Goal: Task Accomplishment & Management: Manage account settings

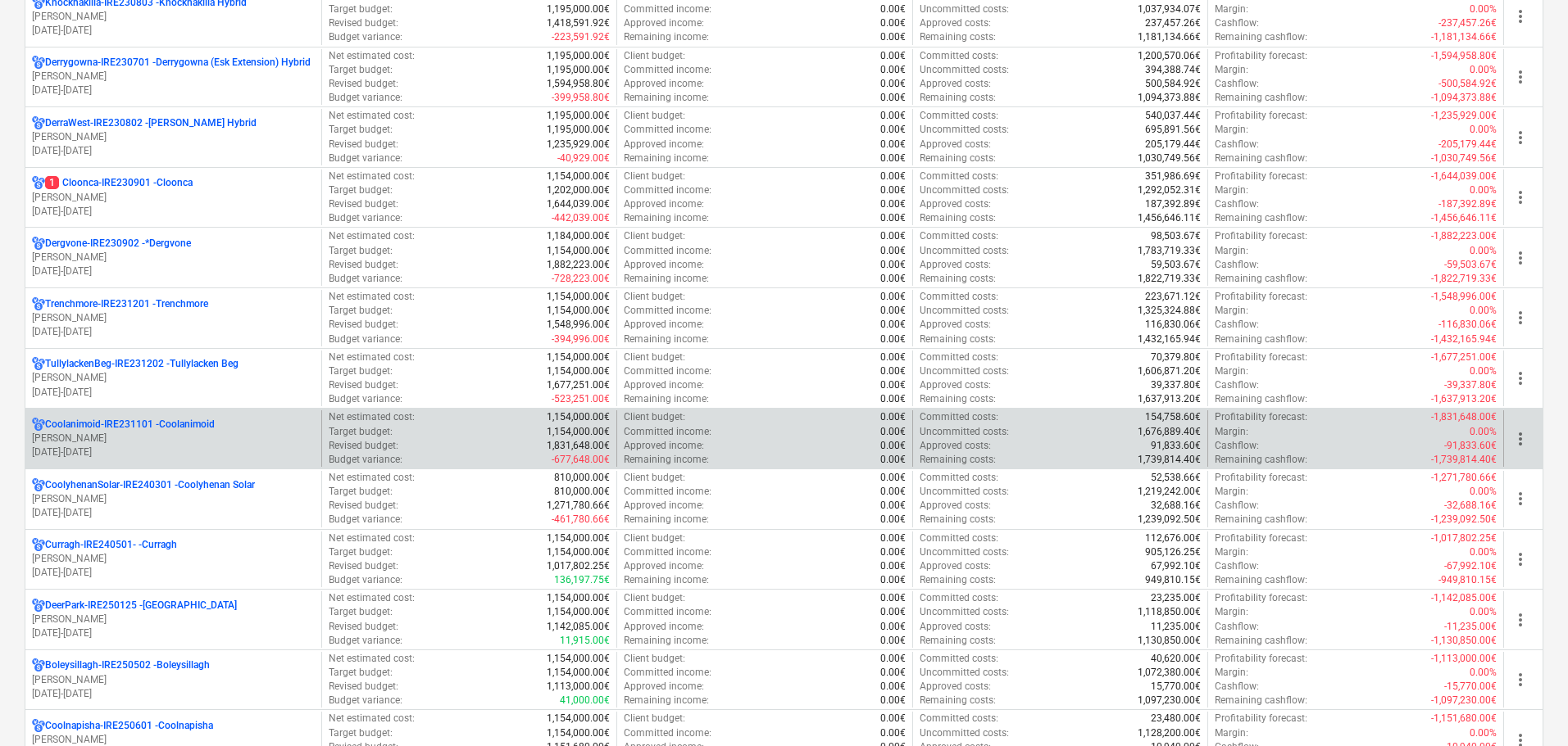
scroll to position [492, 0]
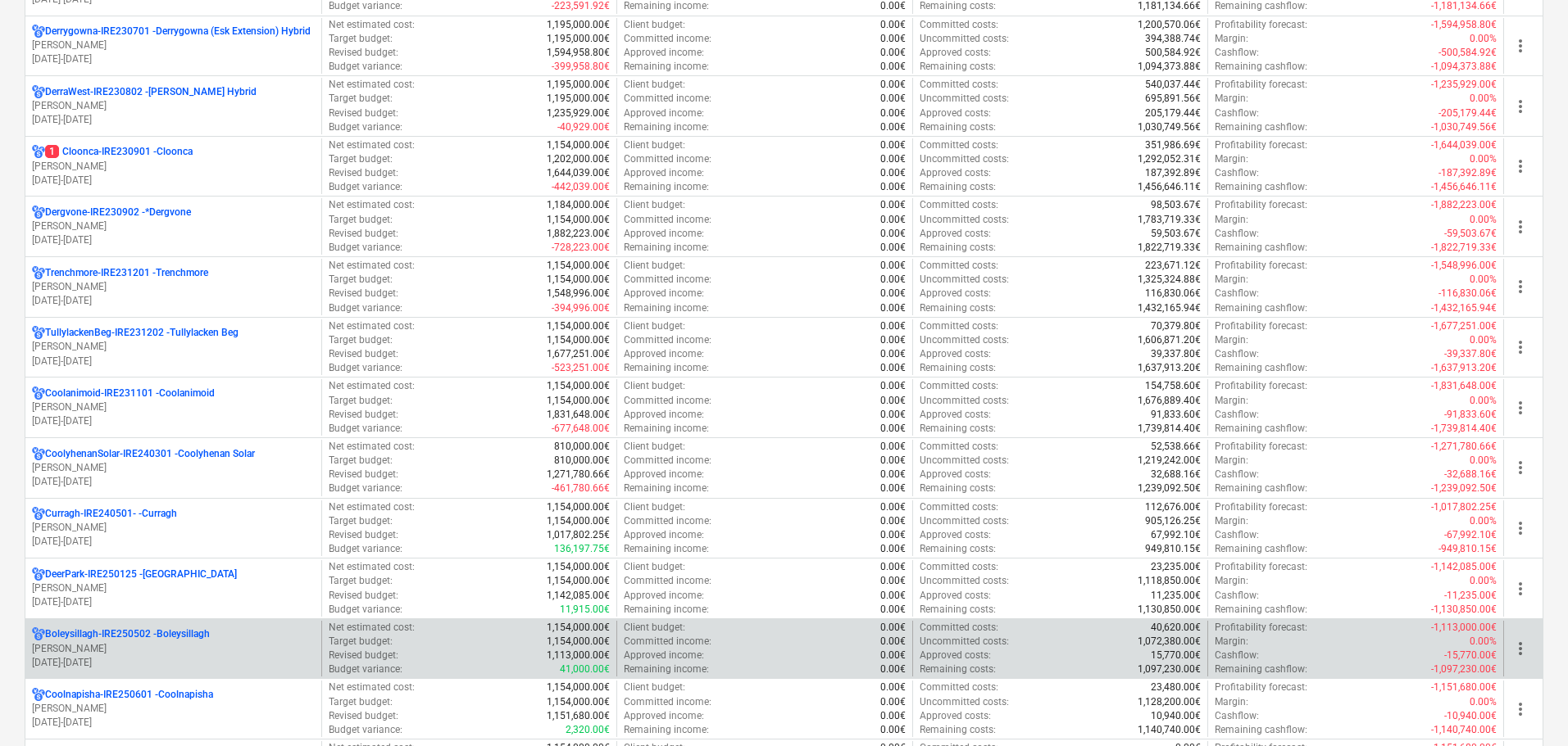
click at [75, 650] on p "[PERSON_NAME]" at bounding box center [173, 649] width 283 height 14
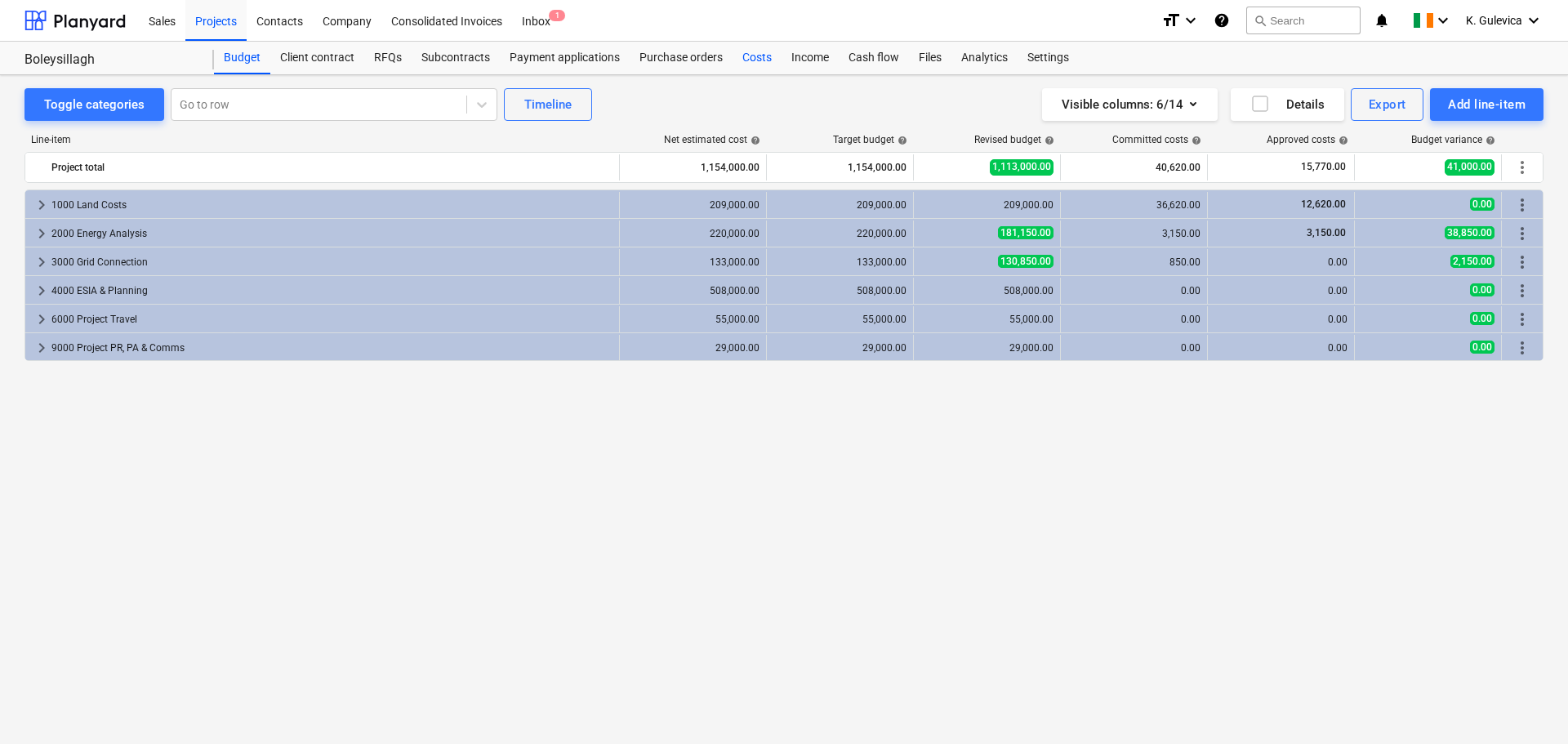
click at [756, 59] on div "Costs" at bounding box center [757, 57] width 49 height 33
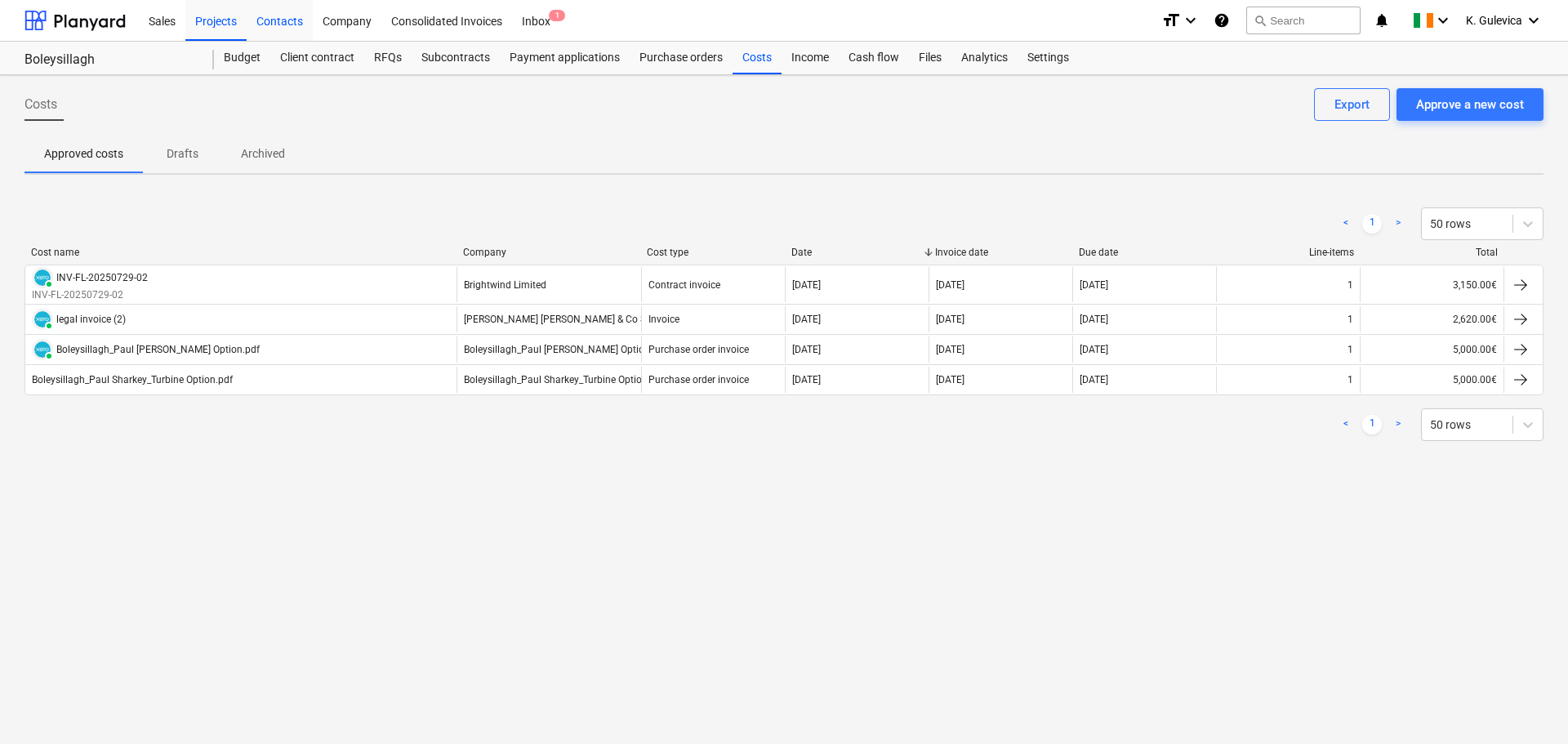
click at [290, 19] on div "Contacts" at bounding box center [279, 20] width 66 height 41
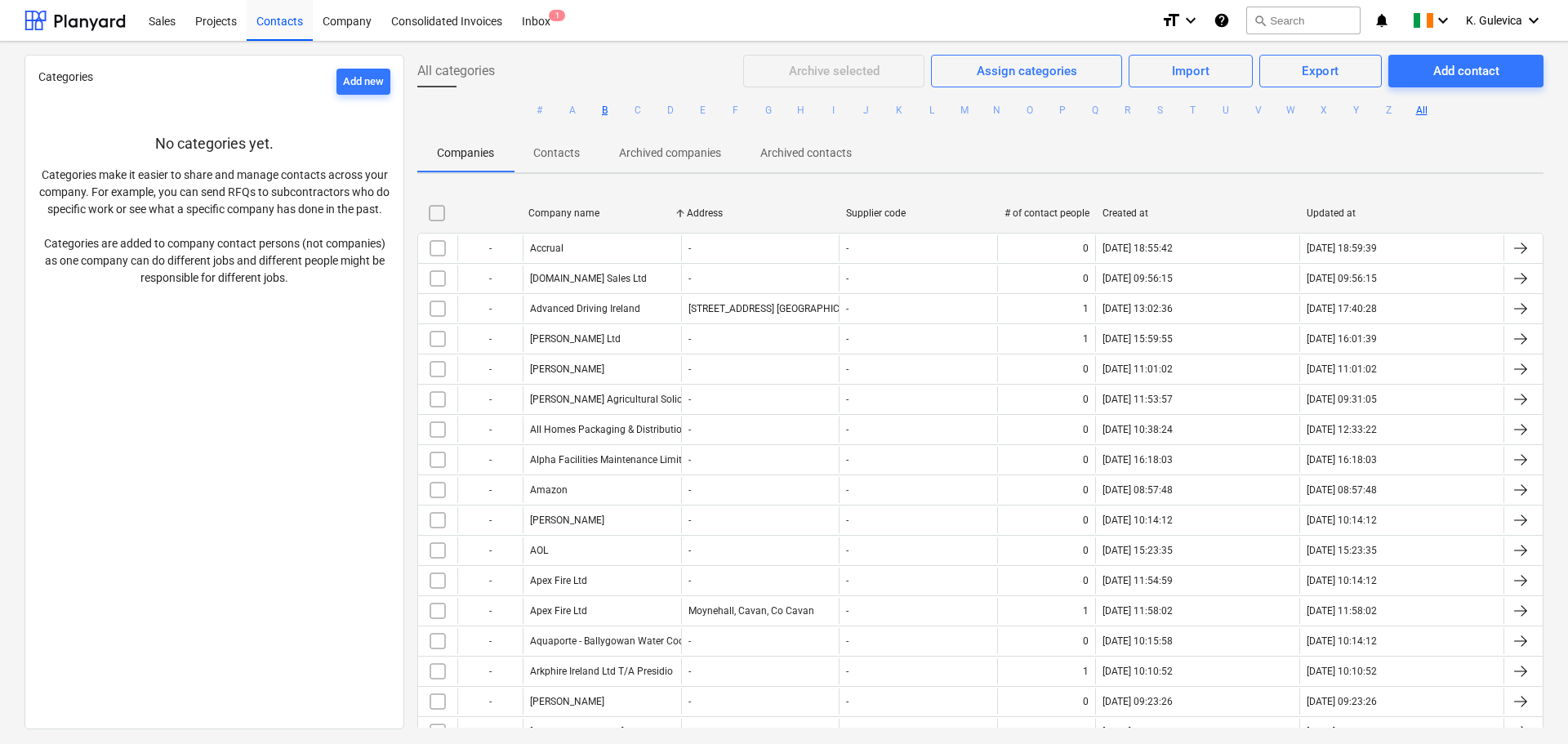
click at [605, 111] on button "B" at bounding box center [606, 111] width 20 height 20
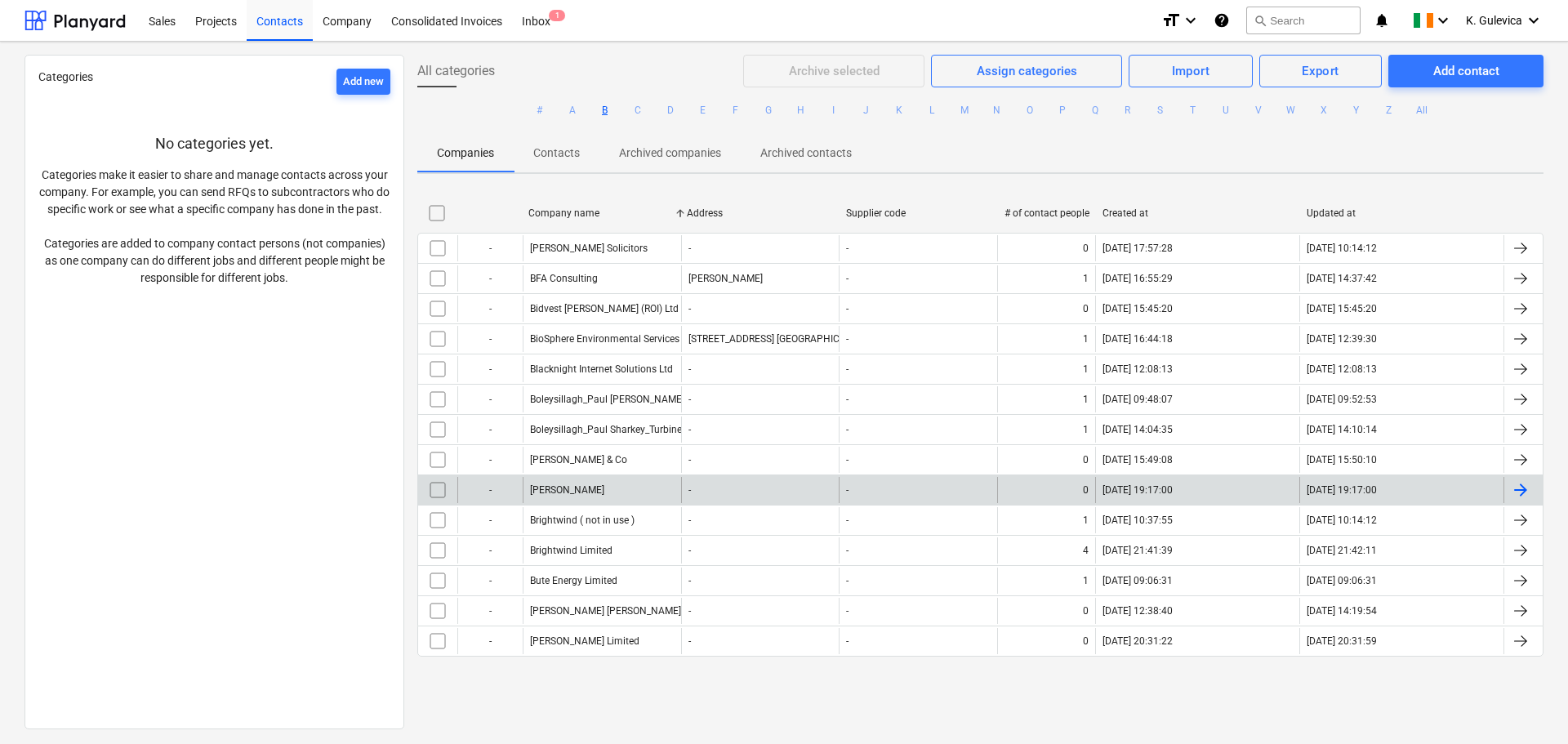
click at [588, 494] on div "[PERSON_NAME]" at bounding box center [602, 489] width 159 height 26
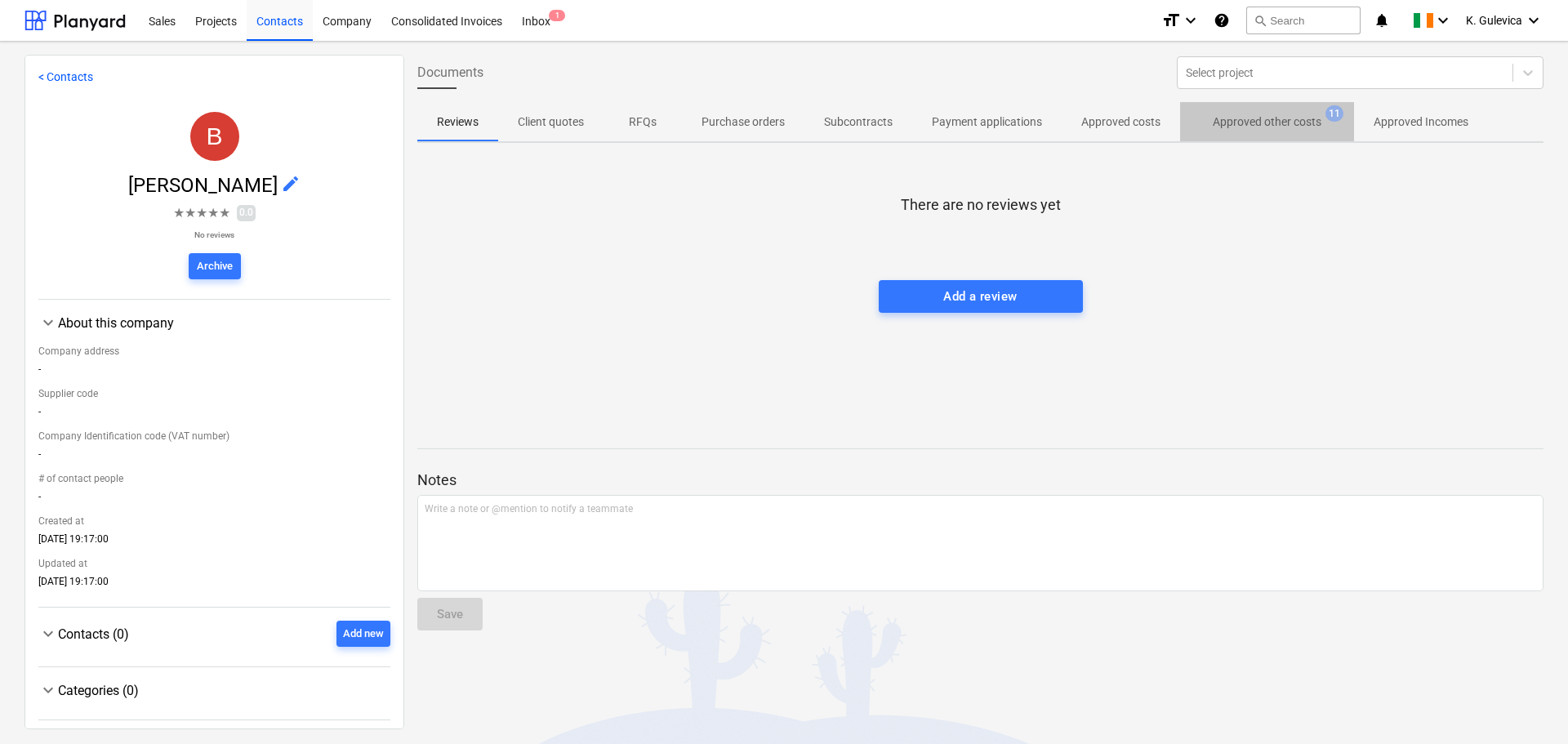
click at [1224, 125] on p "Approved other costs" at bounding box center [1266, 121] width 108 height 17
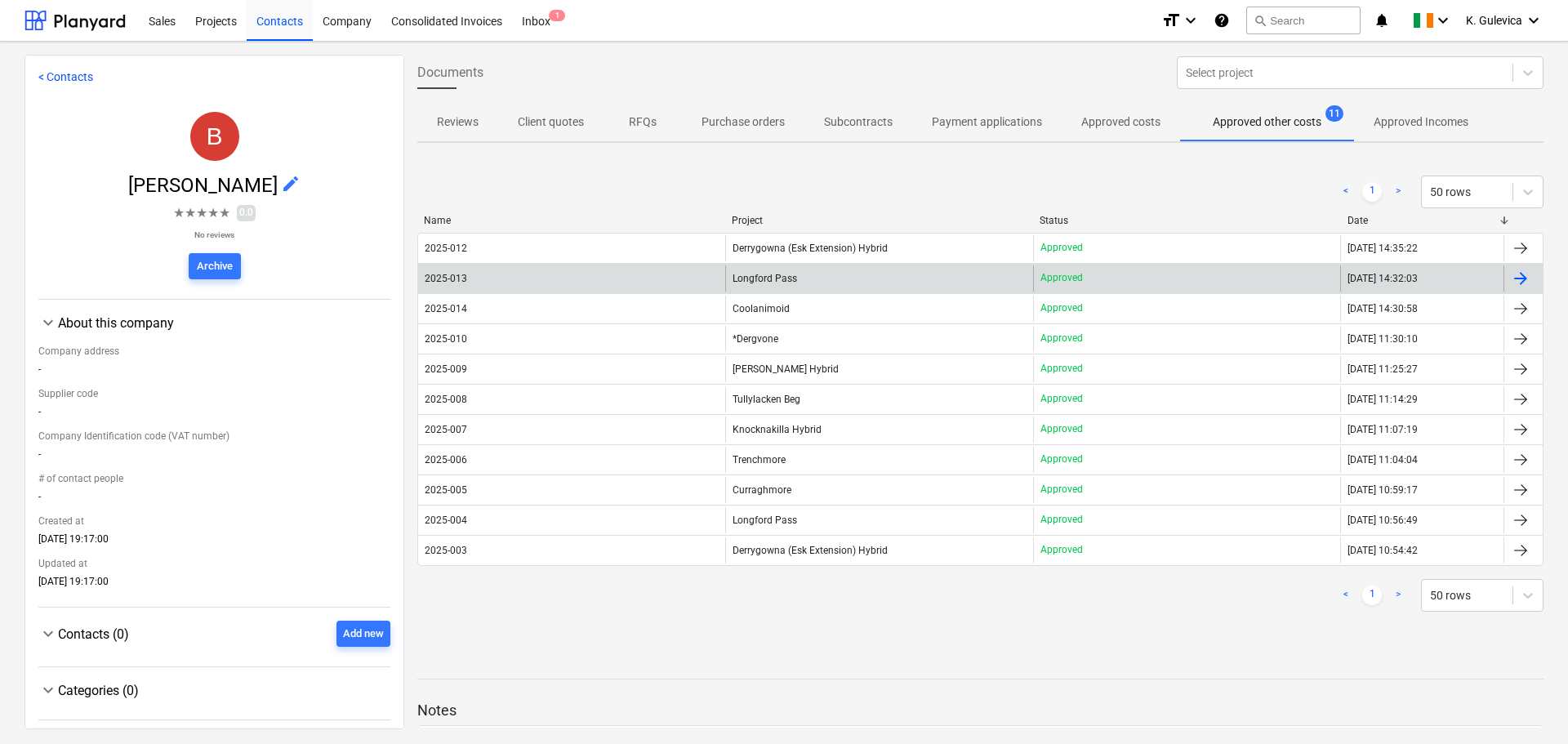
click at [760, 284] on div "Longford Pass" at bounding box center [878, 278] width 307 height 26
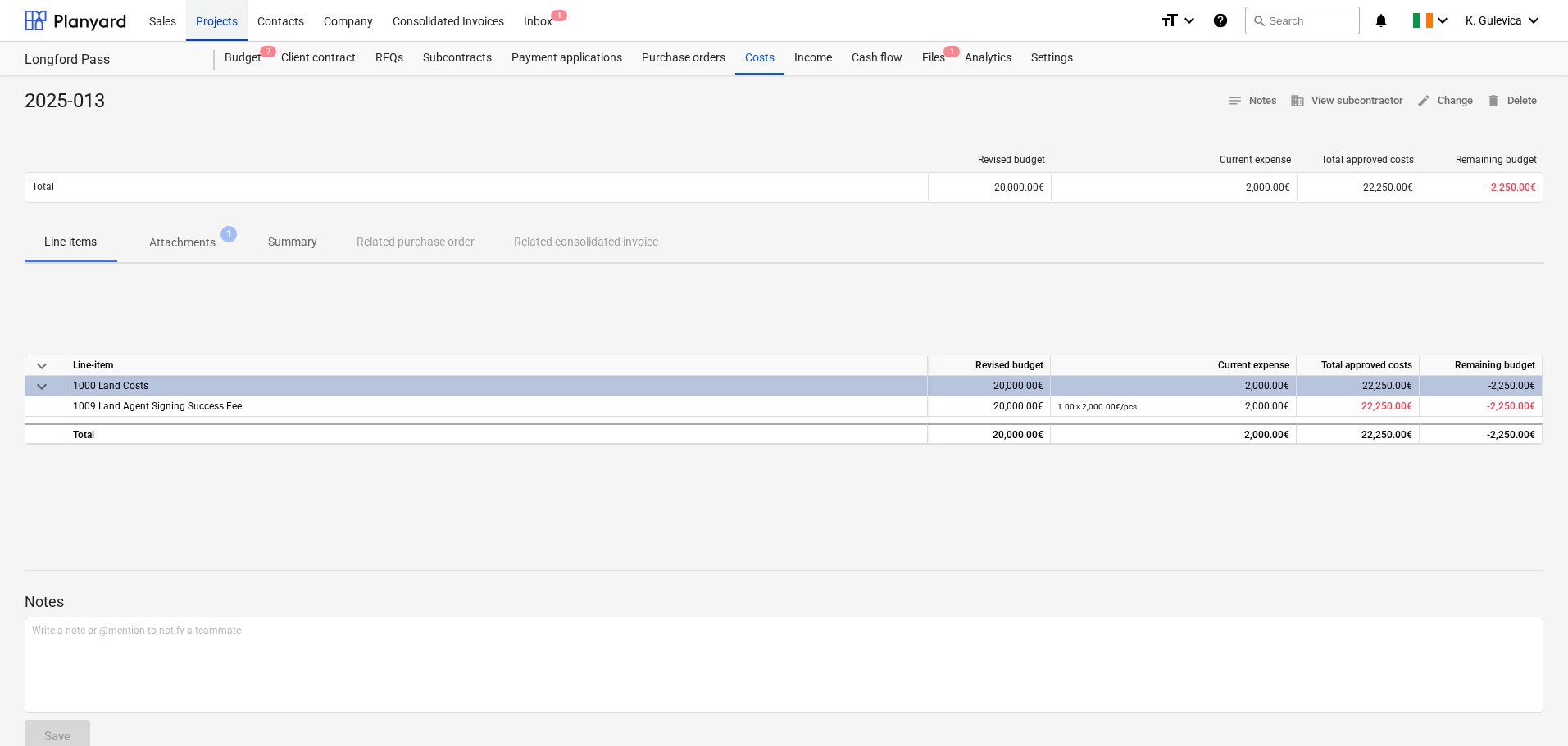
click at [226, 24] on div "Projects" at bounding box center [217, 20] width 61 height 42
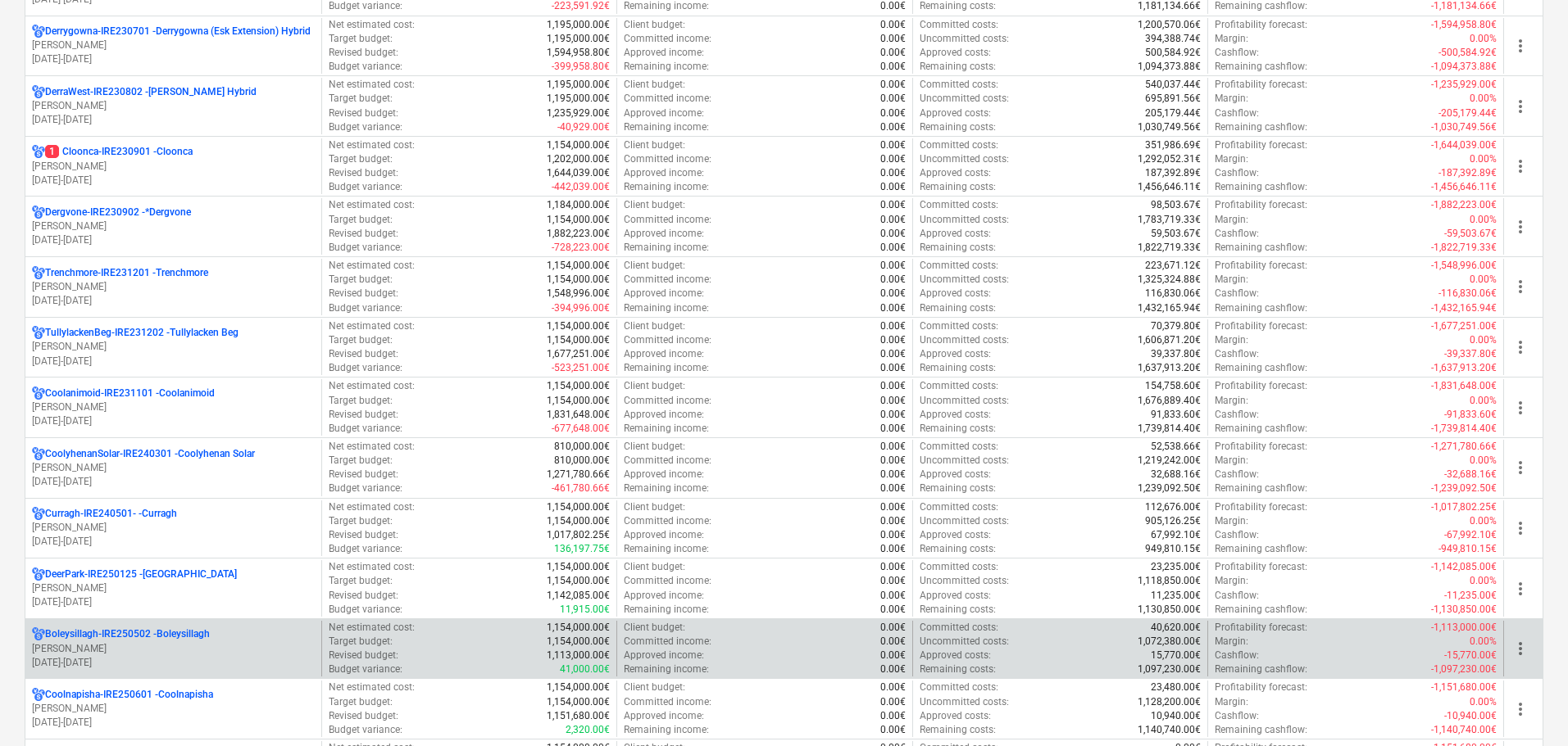
click at [159, 647] on p "[PERSON_NAME]" at bounding box center [173, 649] width 283 height 14
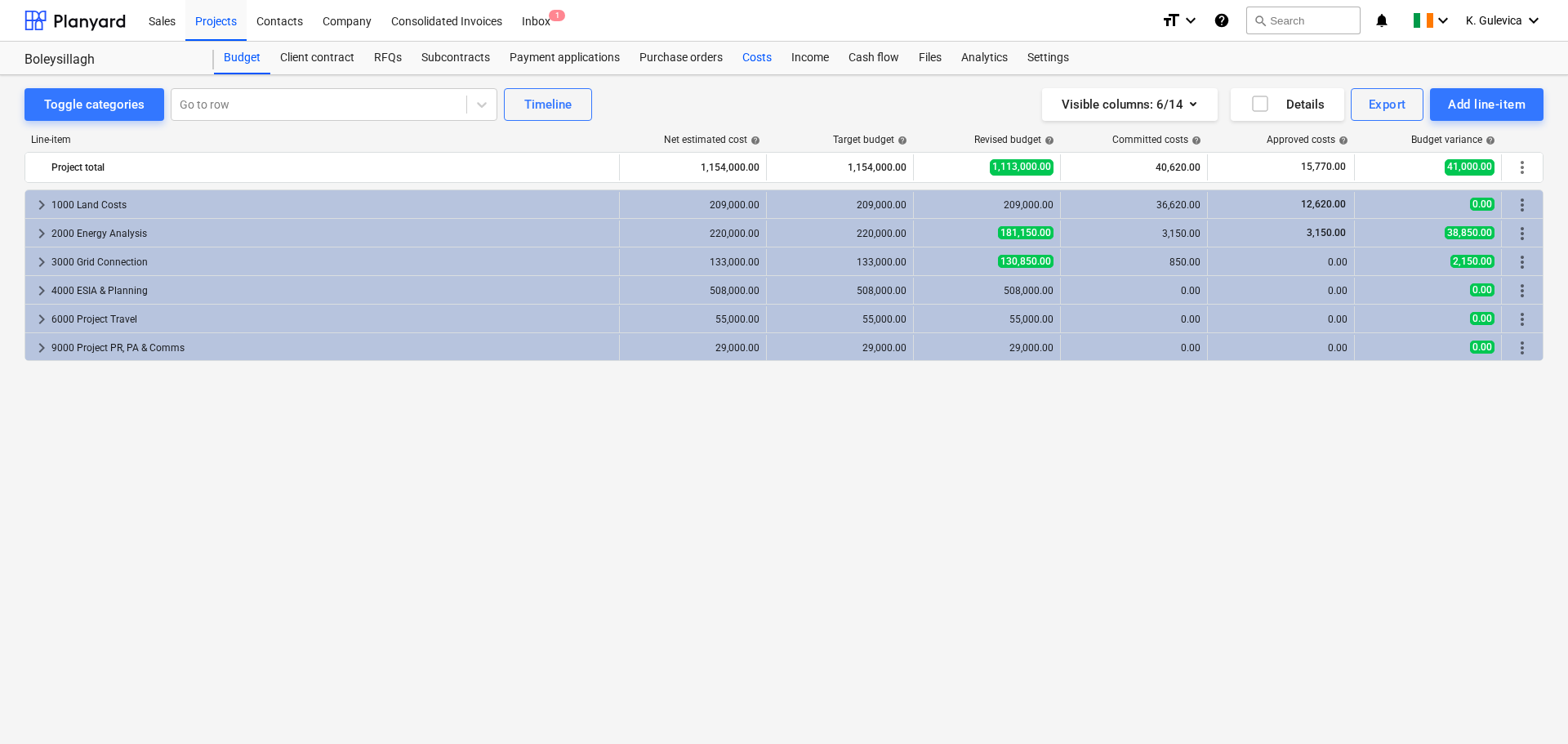
drag, startPoint x: 749, startPoint y: 53, endPoint x: 775, endPoint y: 66, distance: 29.1
click at [748, 53] on div "Costs" at bounding box center [757, 57] width 49 height 33
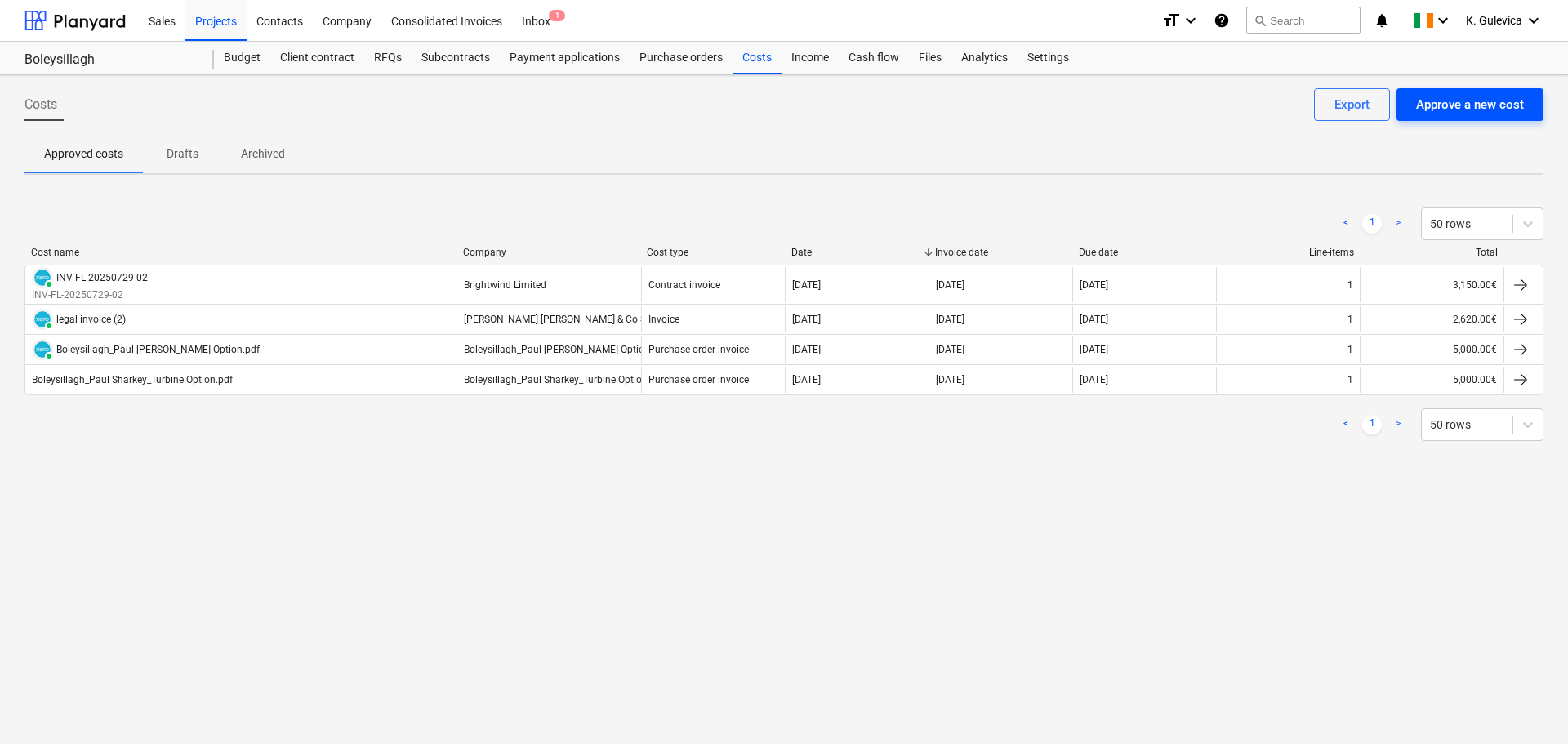
click at [1463, 112] on div "Approve a new cost" at bounding box center [1469, 105] width 107 height 22
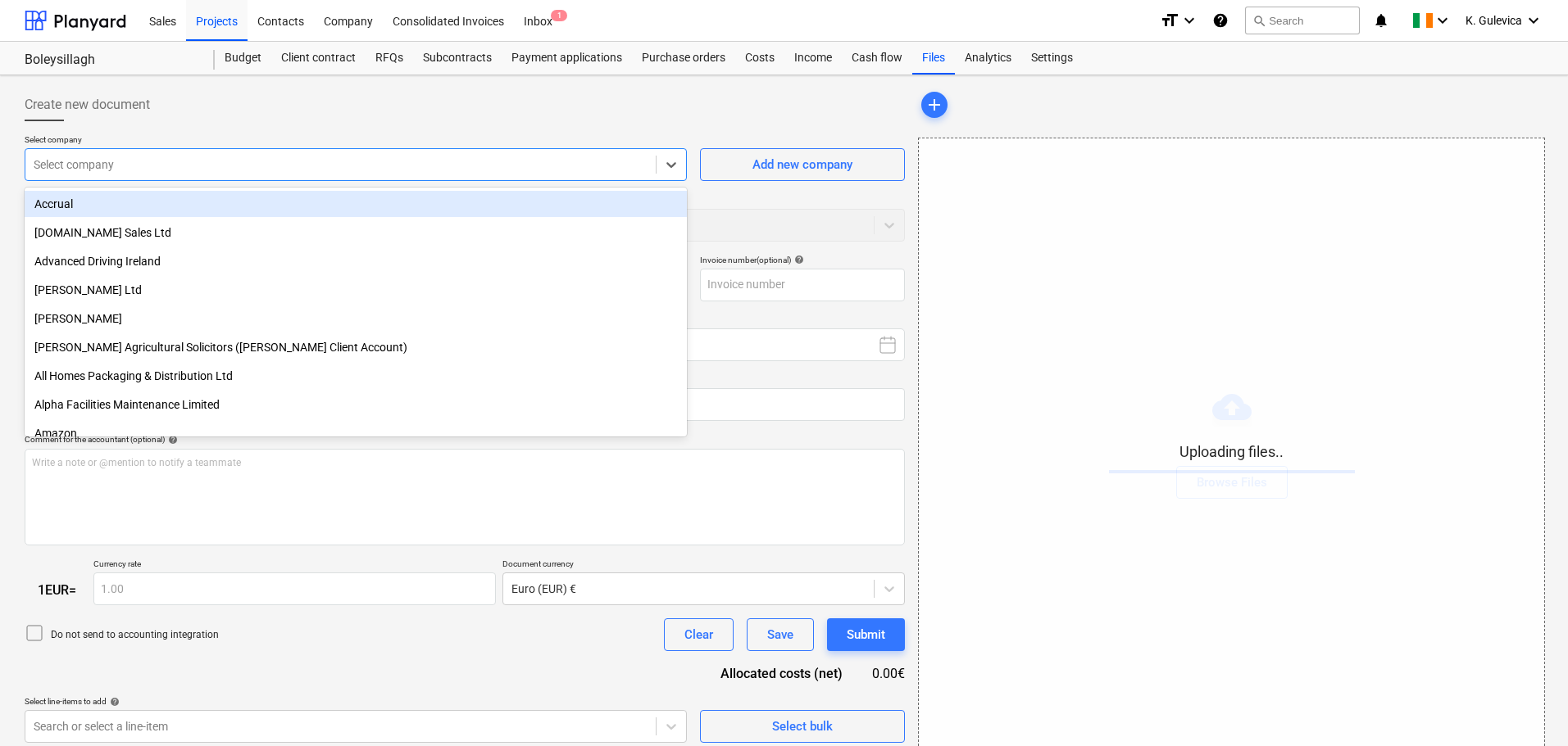
click at [449, 162] on div at bounding box center [341, 164] width 614 height 17
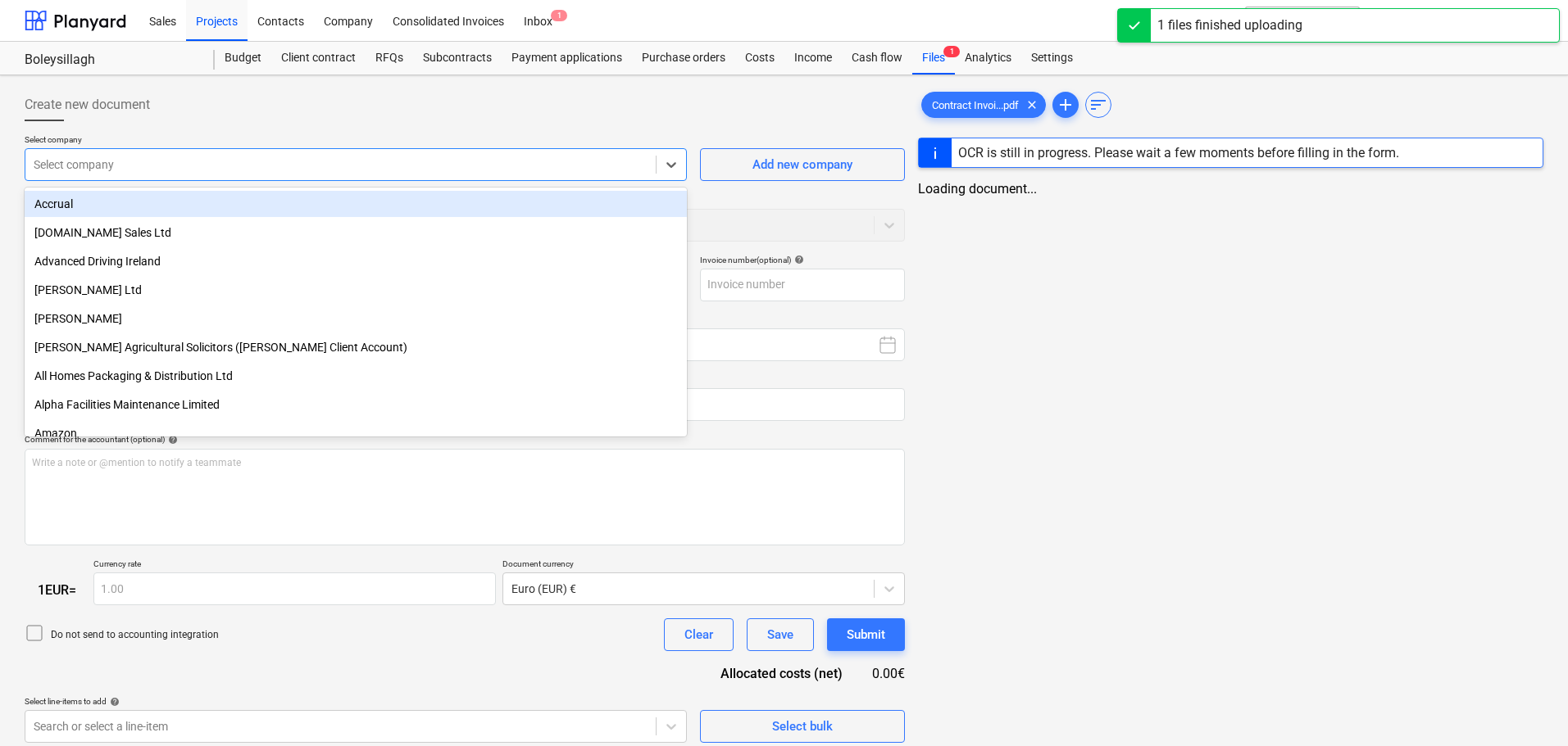
type input "Contract Invoice 4 Boleysillagh.pdf"
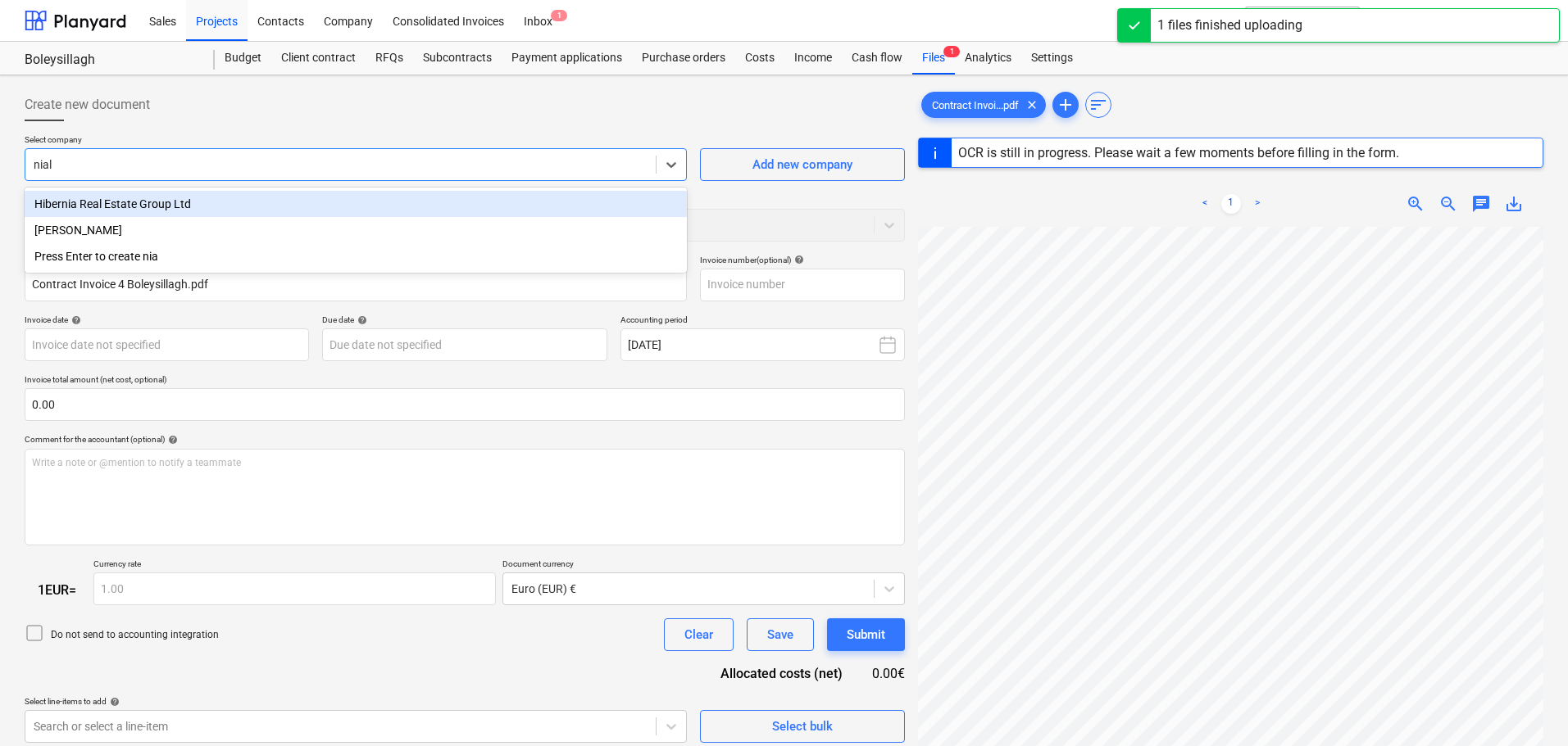
type input "niall"
type input "[PHONE_NUMBER]"
type input "[DATE]"
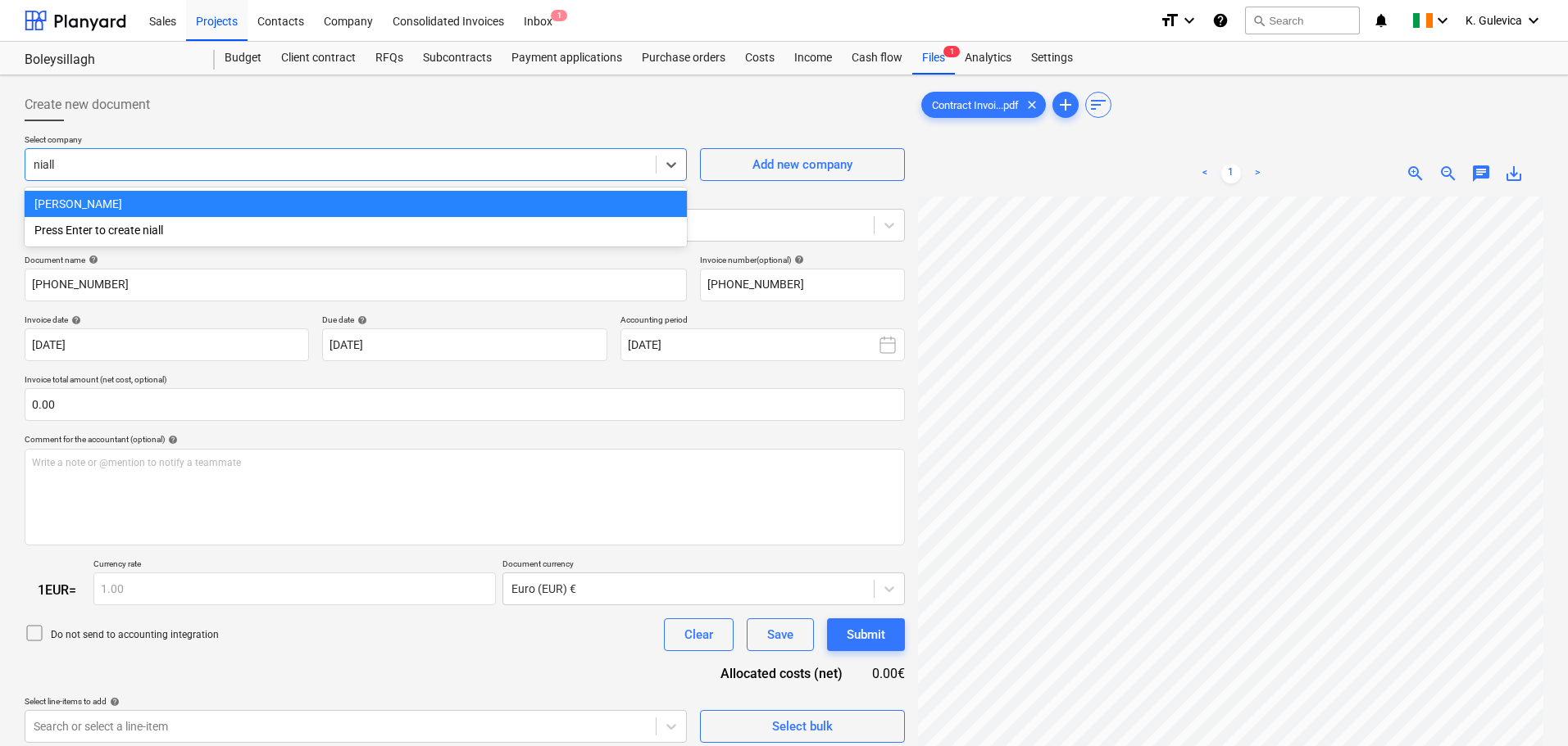
click at [419, 205] on div "[PERSON_NAME]" at bounding box center [355, 204] width 662 height 26
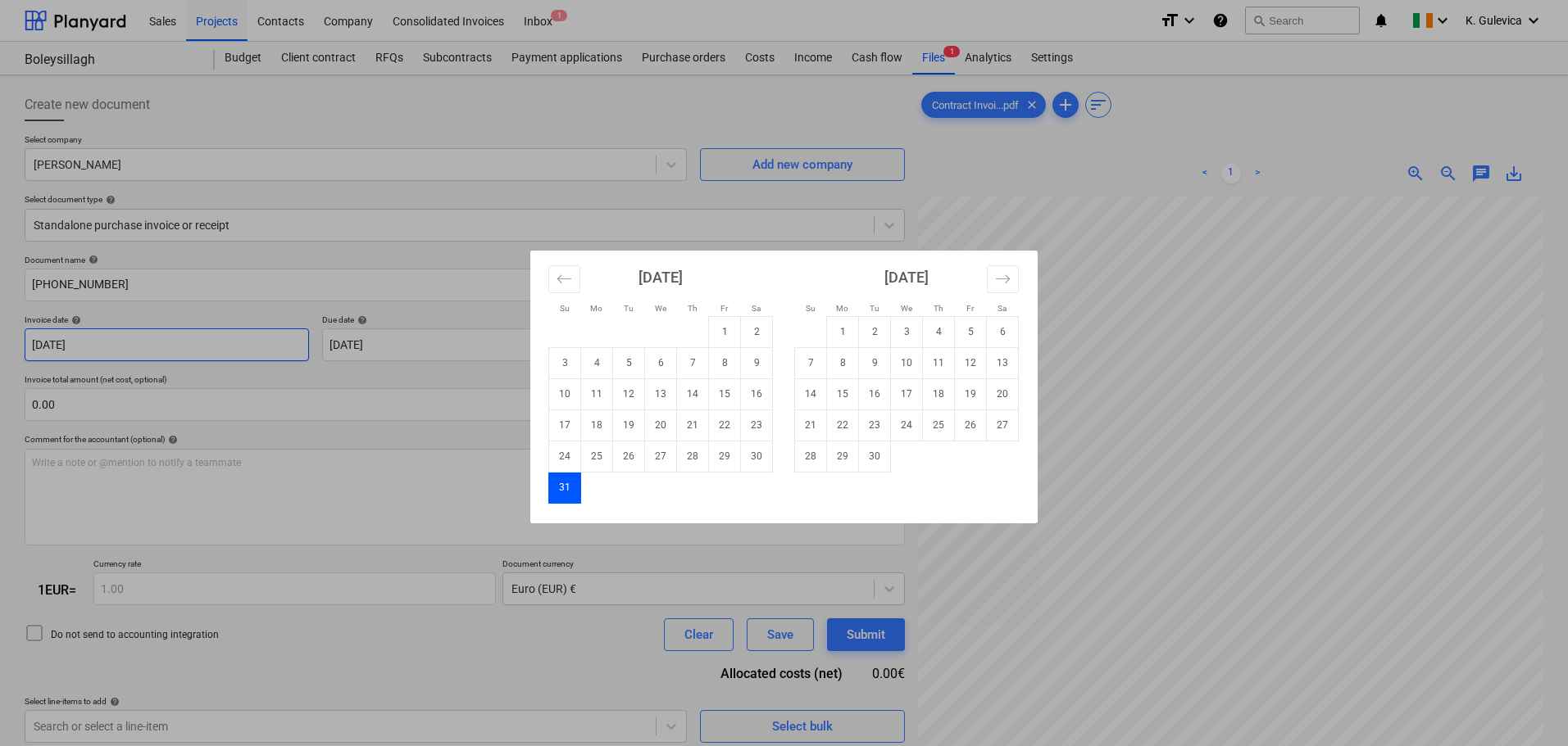
click at [127, 342] on body "Sales Projects Contacts Company Consolidated Invoices Inbox 1 format_size keybo…" at bounding box center [784, 373] width 1568 height 746
click at [724, 426] on td "22" at bounding box center [725, 424] width 32 height 31
type input "[DATE]"
click at [507, 347] on body "Sales Projects Contacts Company Consolidated Invoices Inbox 1 format_size keybo…" at bounding box center [784, 373] width 1568 height 746
click at [840, 398] on td "15" at bounding box center [842, 393] width 32 height 31
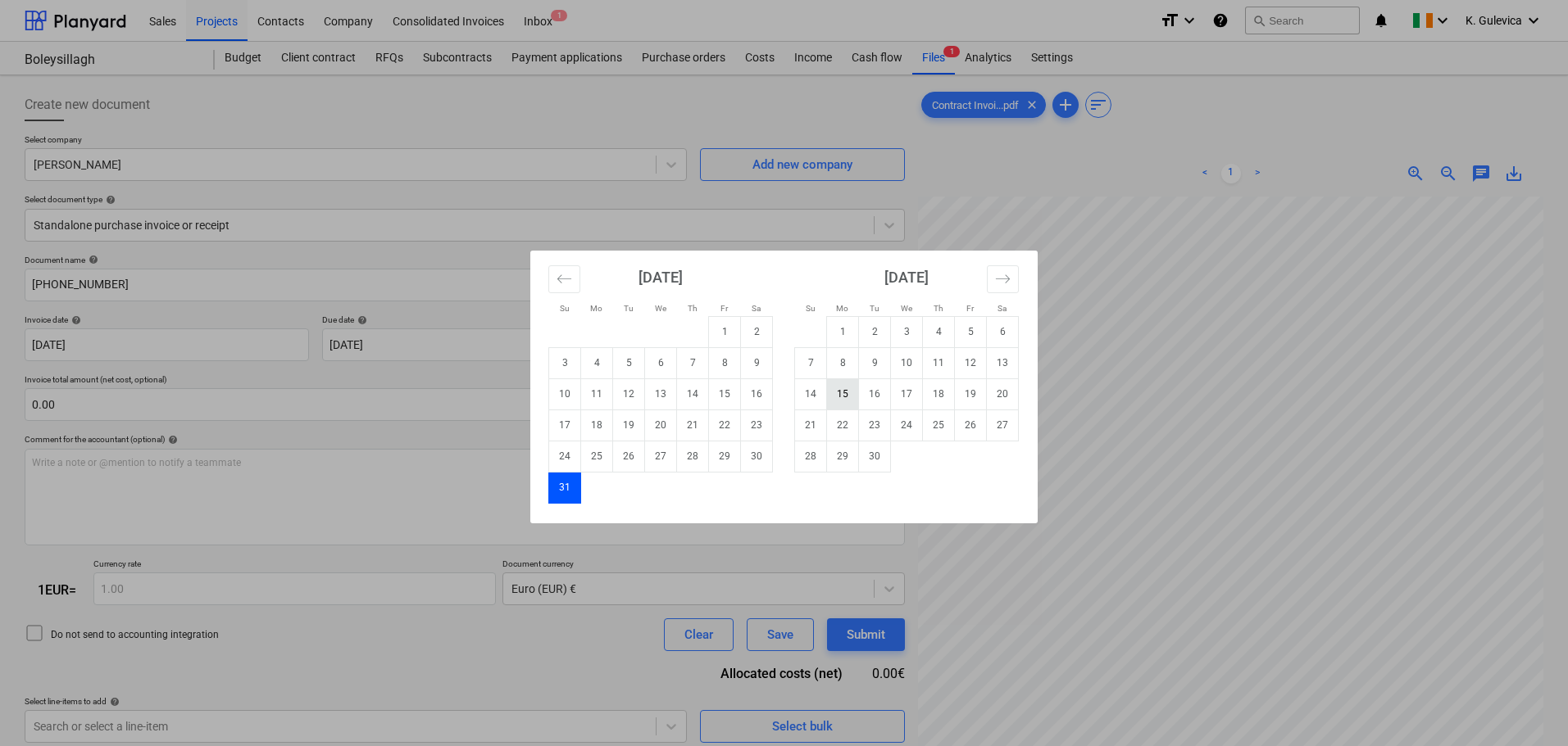
type input "[DATE]"
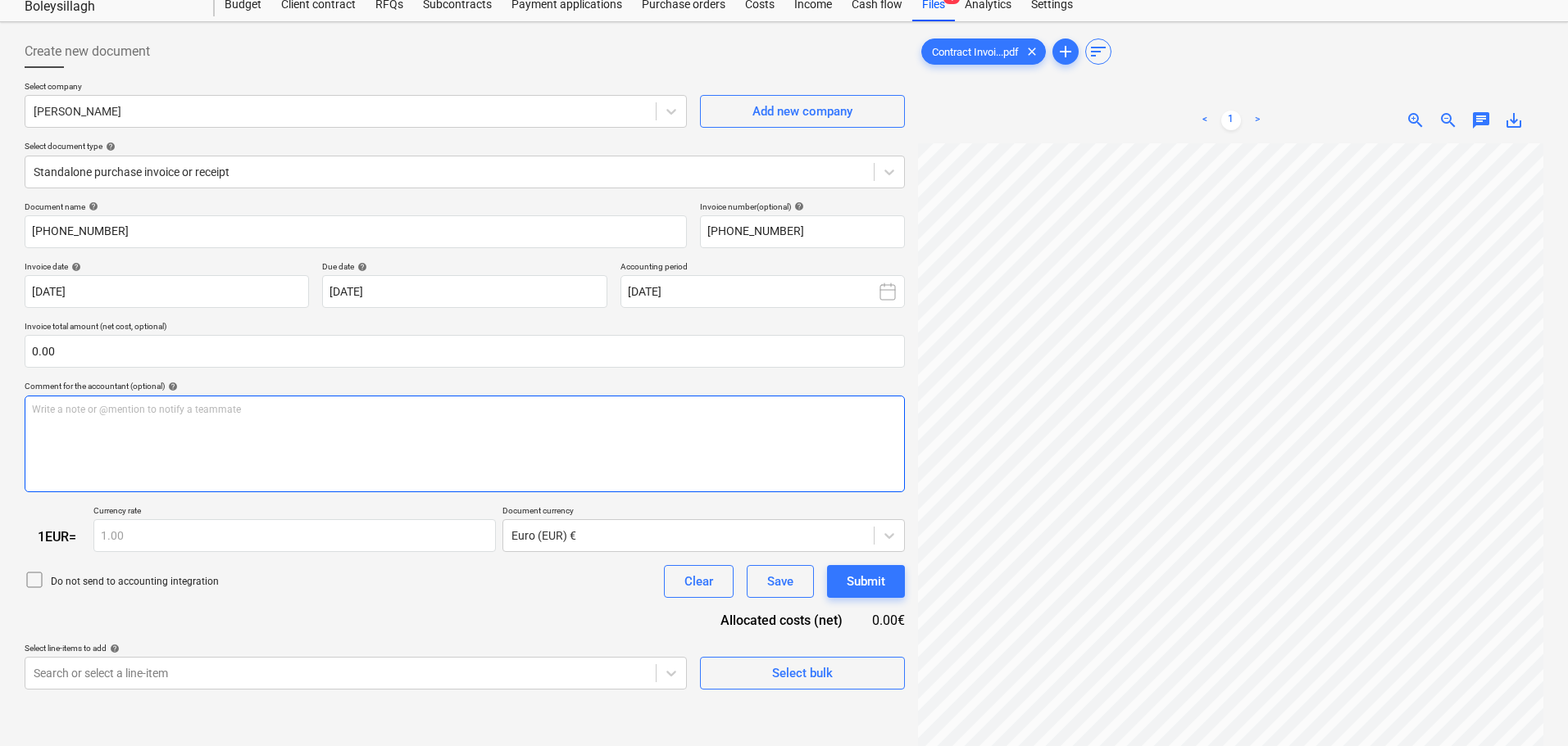
scroll to position [82, 0]
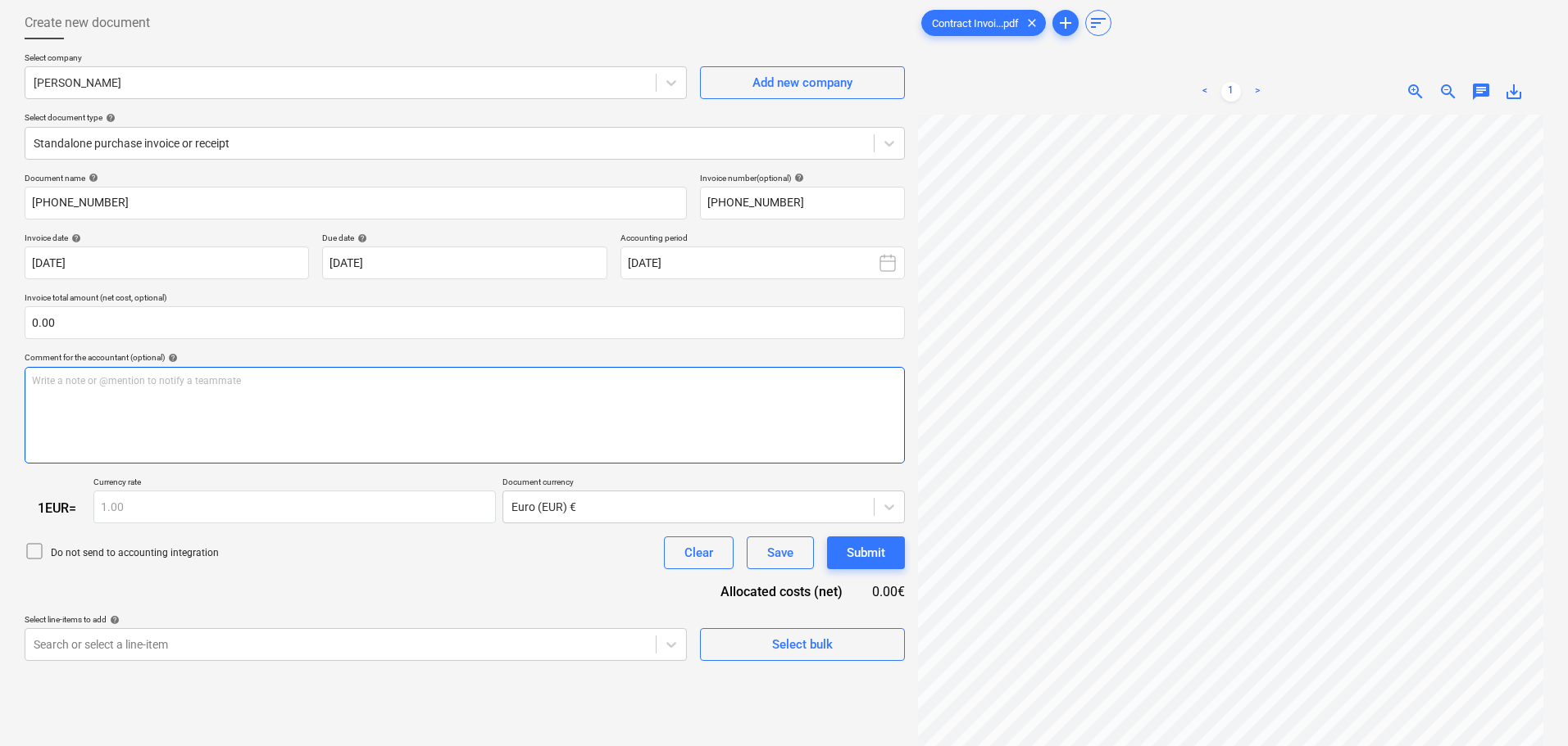
click at [316, 412] on div "Write a note or @mention to notify a teammate [PERSON_NAME]" at bounding box center [464, 416] width 880 height 97
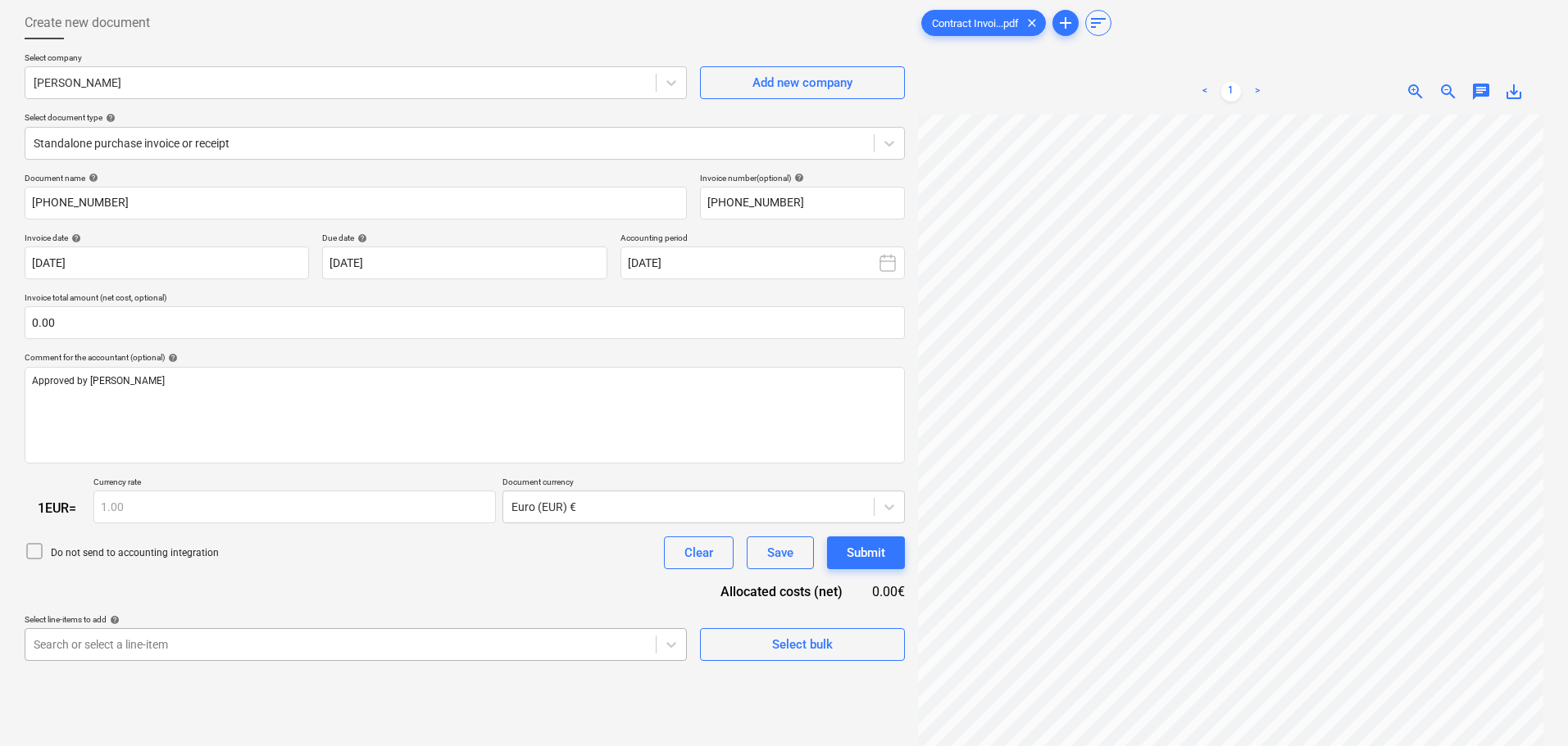
click at [374, 654] on body "Sales Projects Contacts Company Consolidated Invoices Inbox 1 format_size keybo…" at bounding box center [784, 291] width 1568 height 746
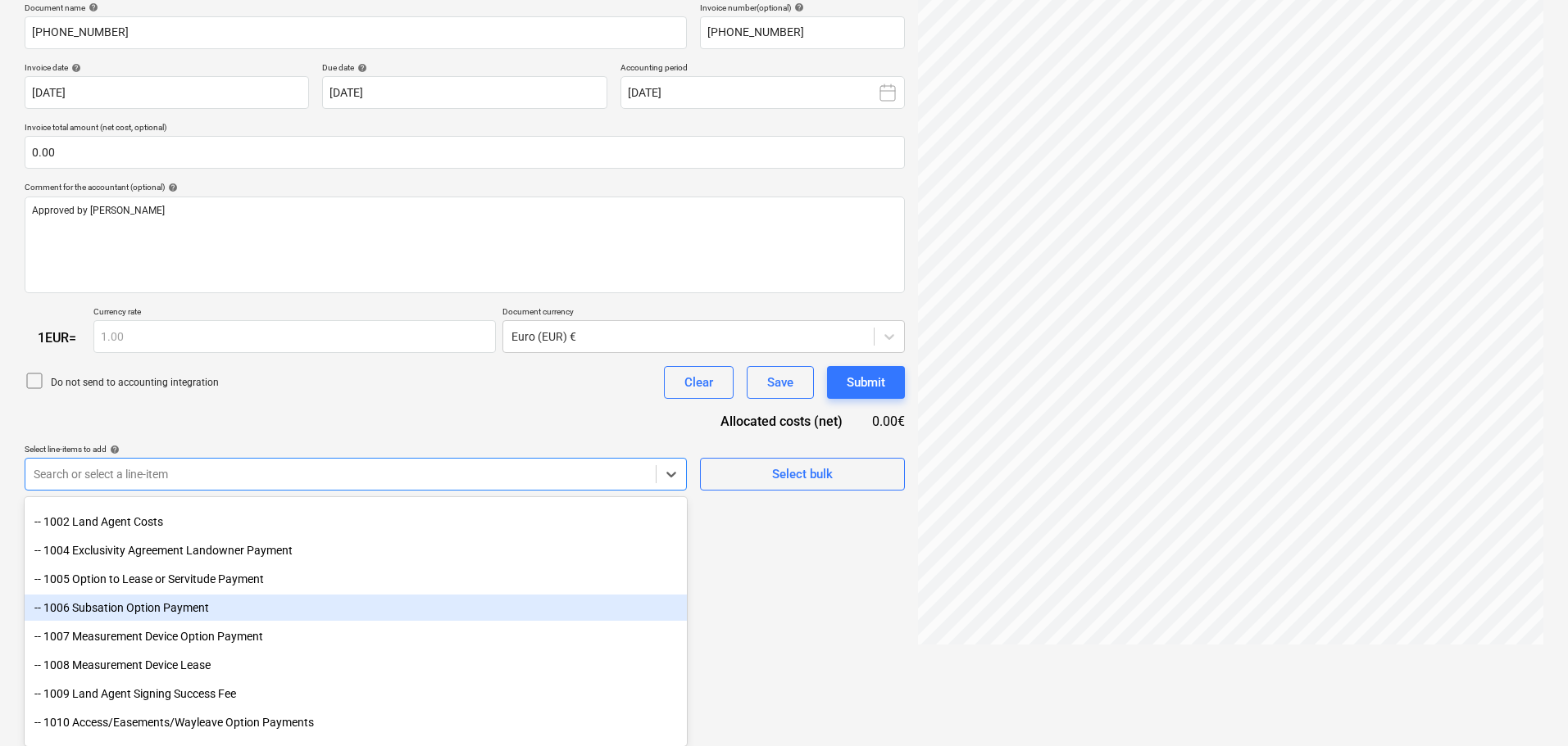
scroll to position [164, 0]
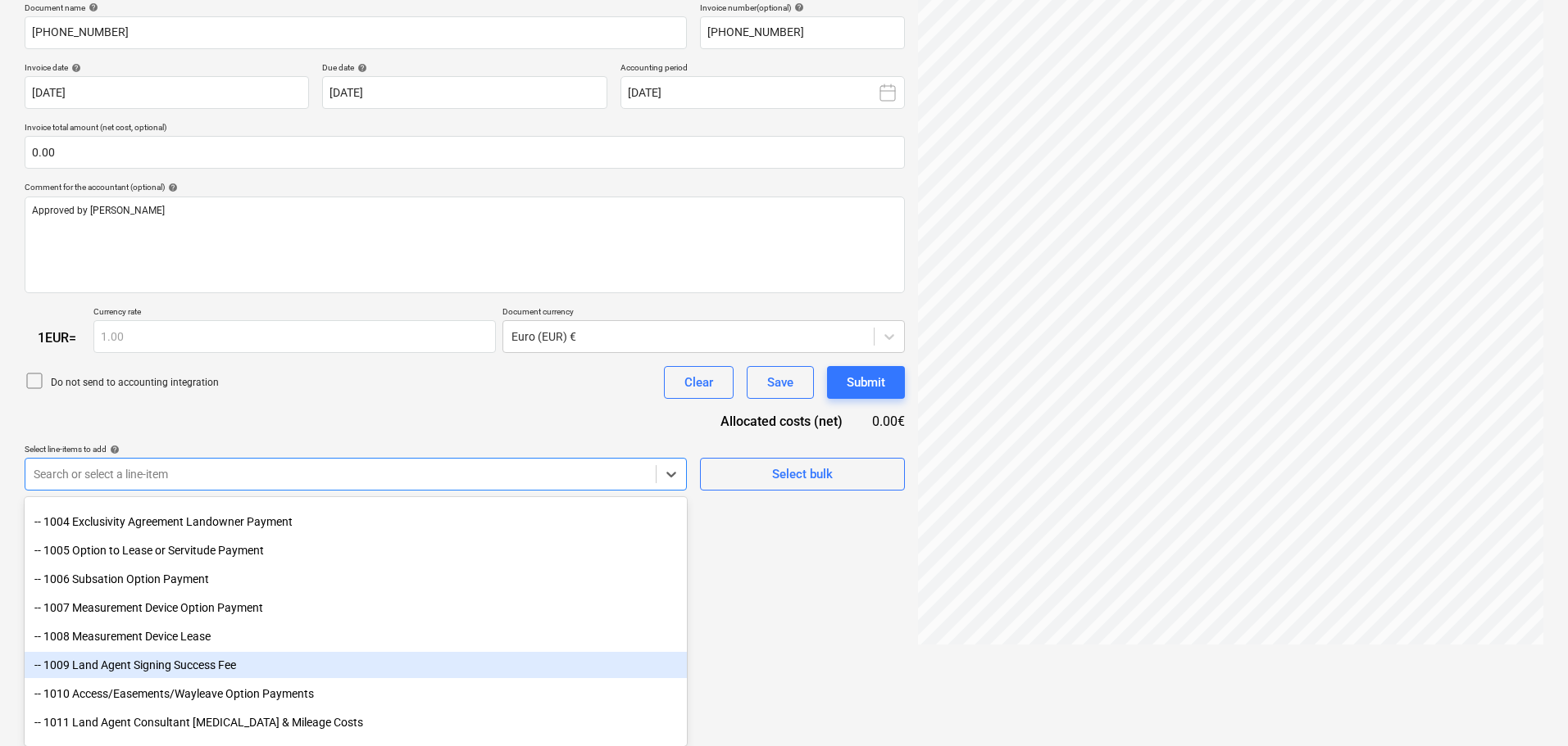
click at [208, 669] on div "-- 1009 Land Agent Signing Success Fee" at bounding box center [355, 665] width 662 height 26
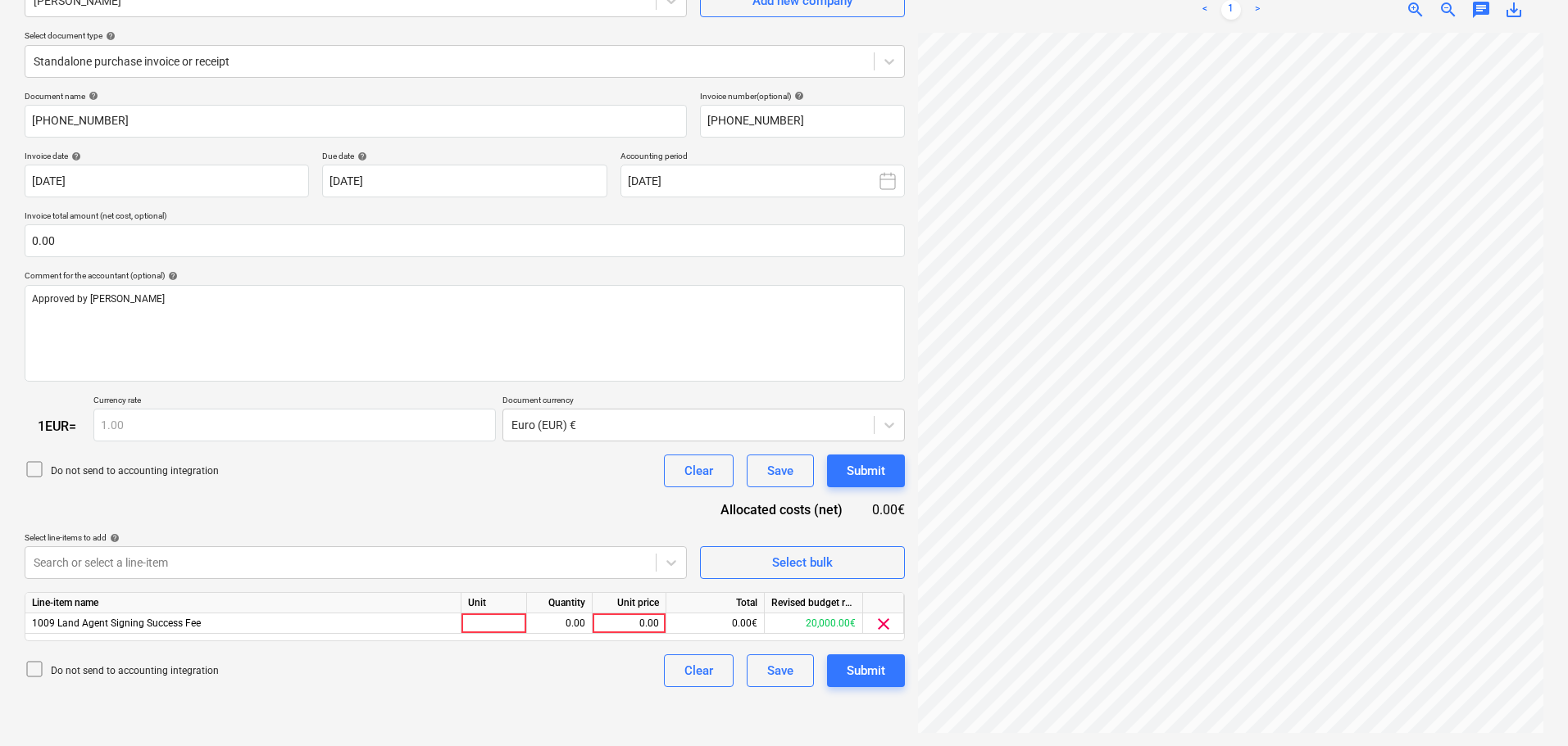
click at [409, 402] on div "Document name help [PHONE_NUMBER] Invoice number (optional) help [PHONE_NUMBER]…" at bounding box center [464, 390] width 880 height 598
click at [618, 619] on div "0.00" at bounding box center [629, 623] width 59 height 21
type input "2250"
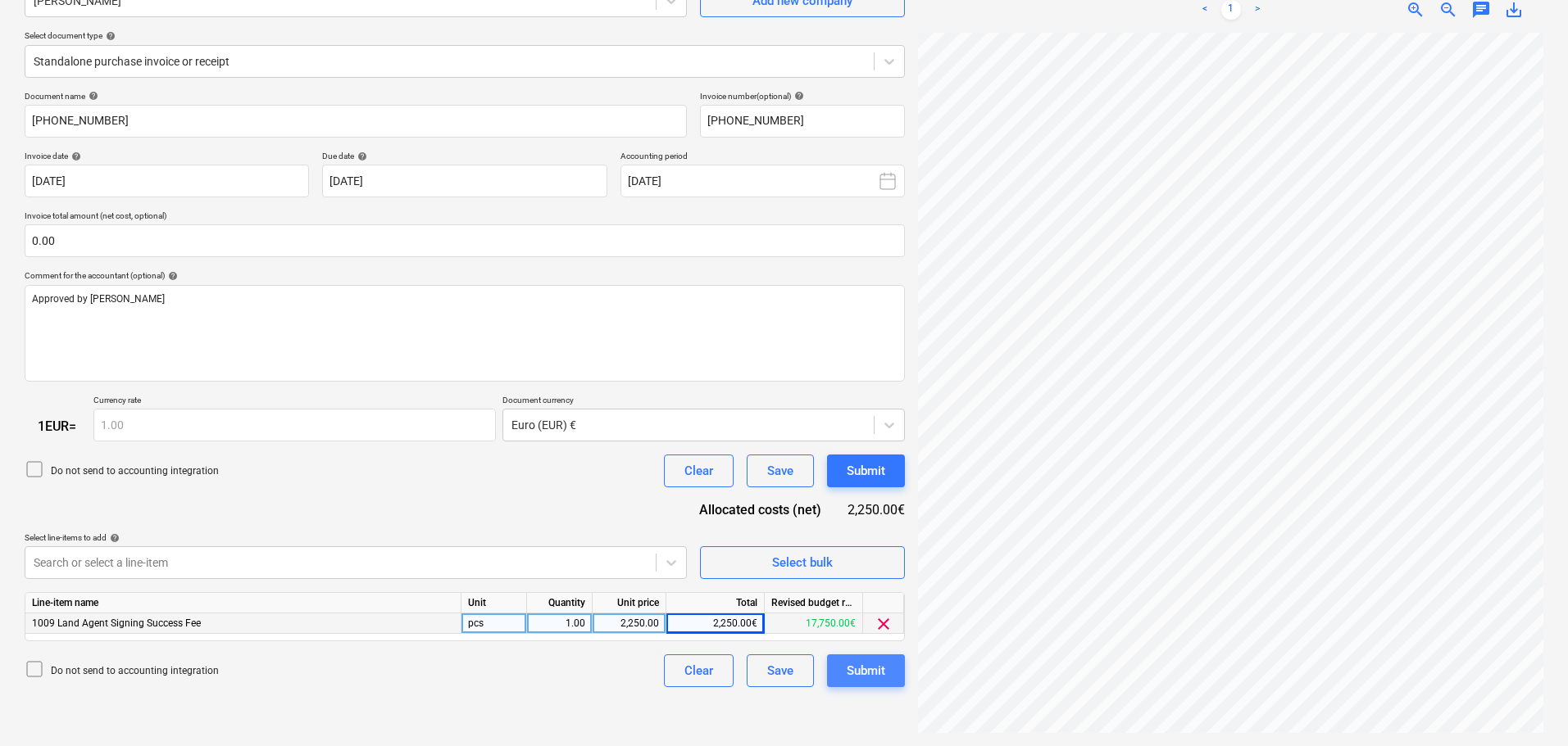
click at [869, 671] on div "Submit" at bounding box center [865, 671] width 39 height 22
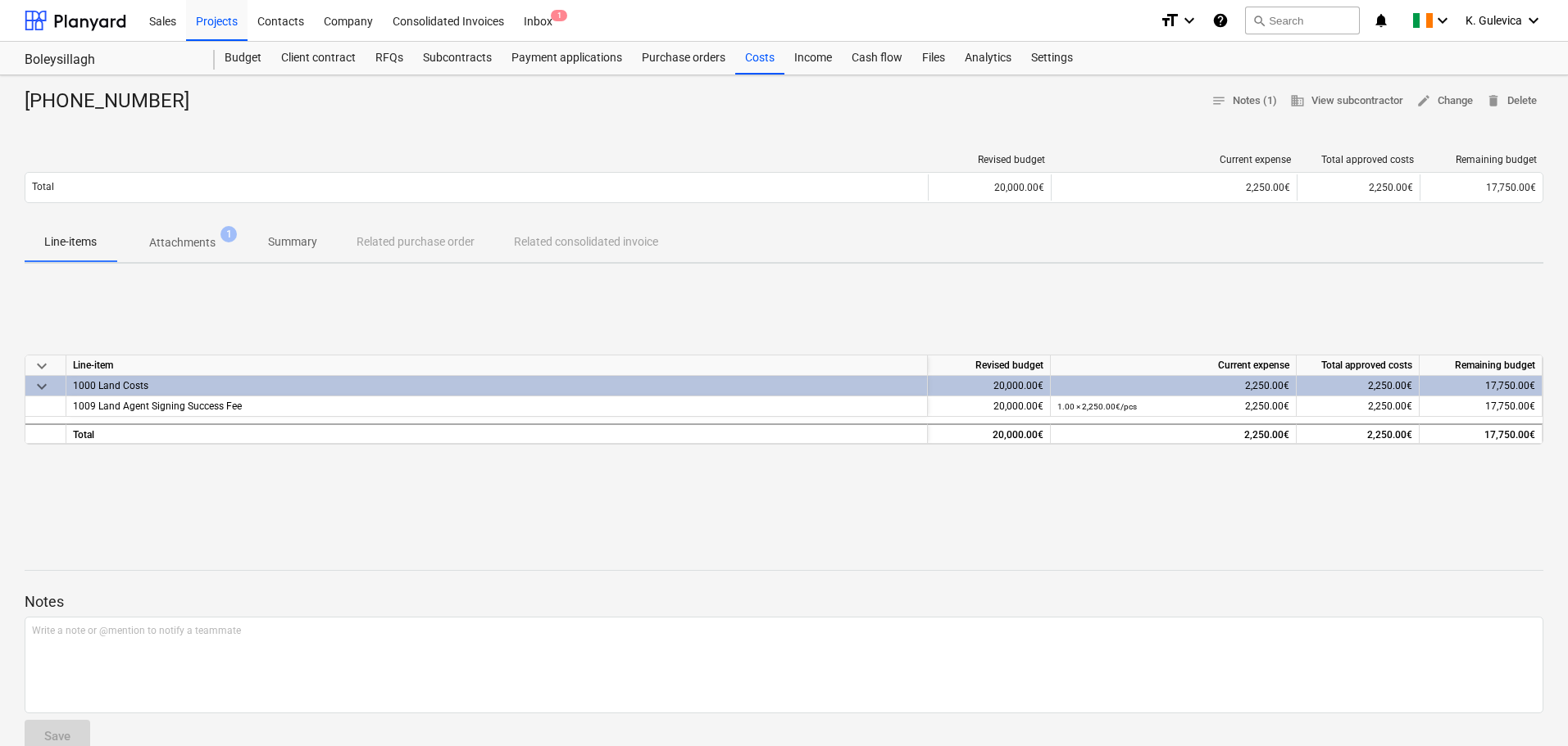
click at [172, 524] on div "[PHONE_NUMBER] notes Notes (1) business View subcontractor edit Change delete D…" at bounding box center [784, 510] width 1568 height 870
click at [223, 19] on div "Projects" at bounding box center [217, 20] width 61 height 42
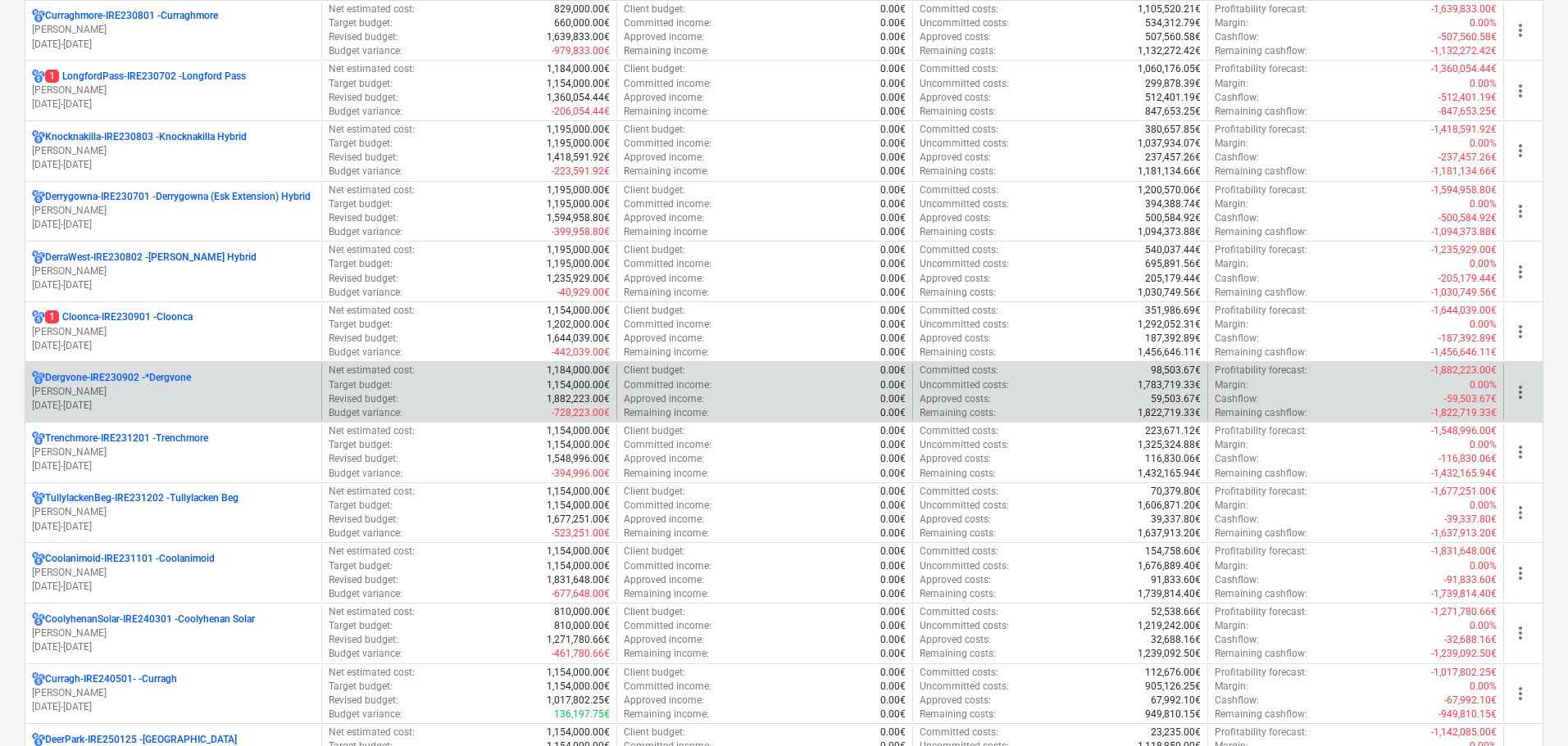
scroll to position [327, 0]
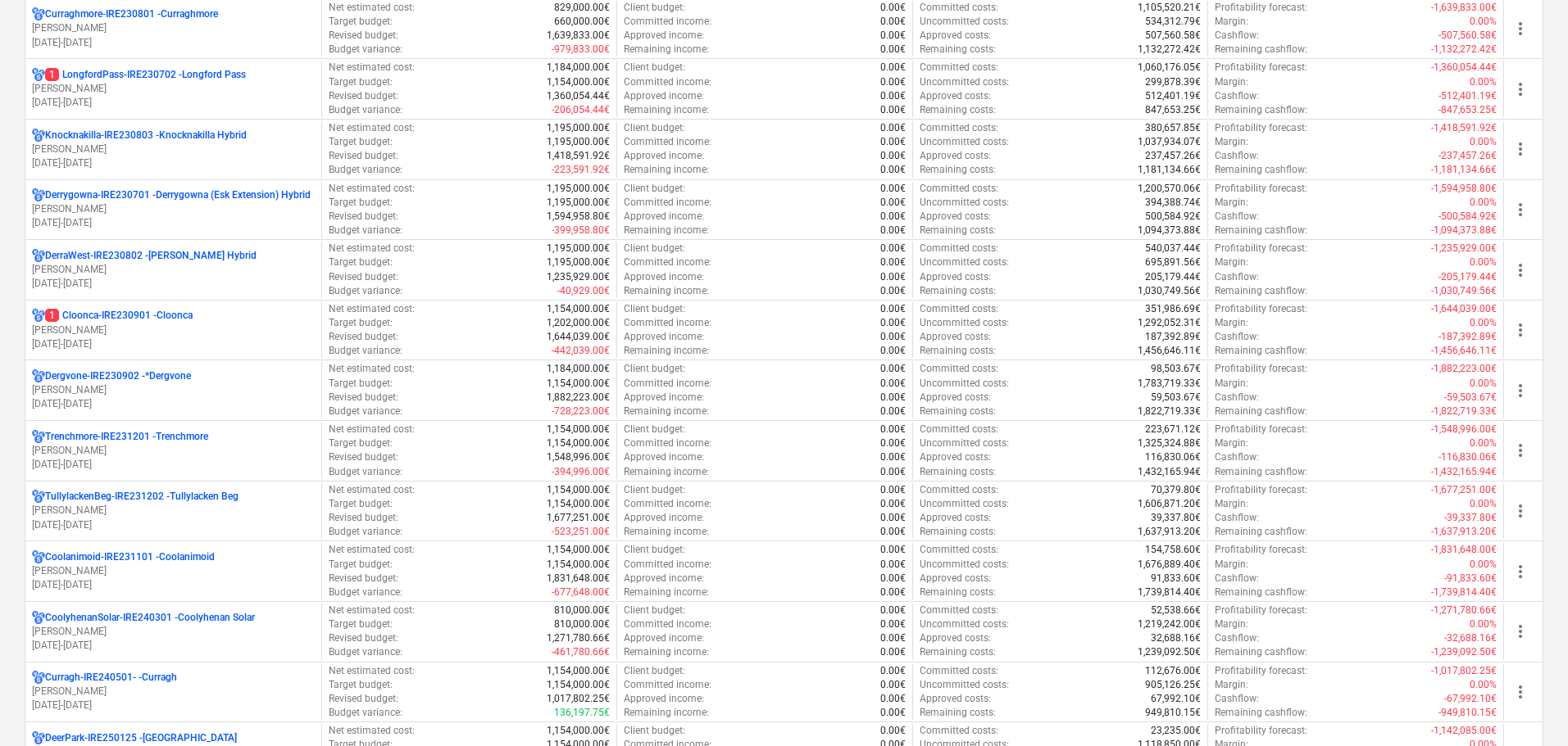
drag, startPoint x: 170, startPoint y: 324, endPoint x: 479, endPoint y: 256, distance: 316.4
click at [170, 324] on p "[PERSON_NAME]" at bounding box center [173, 330] width 283 height 14
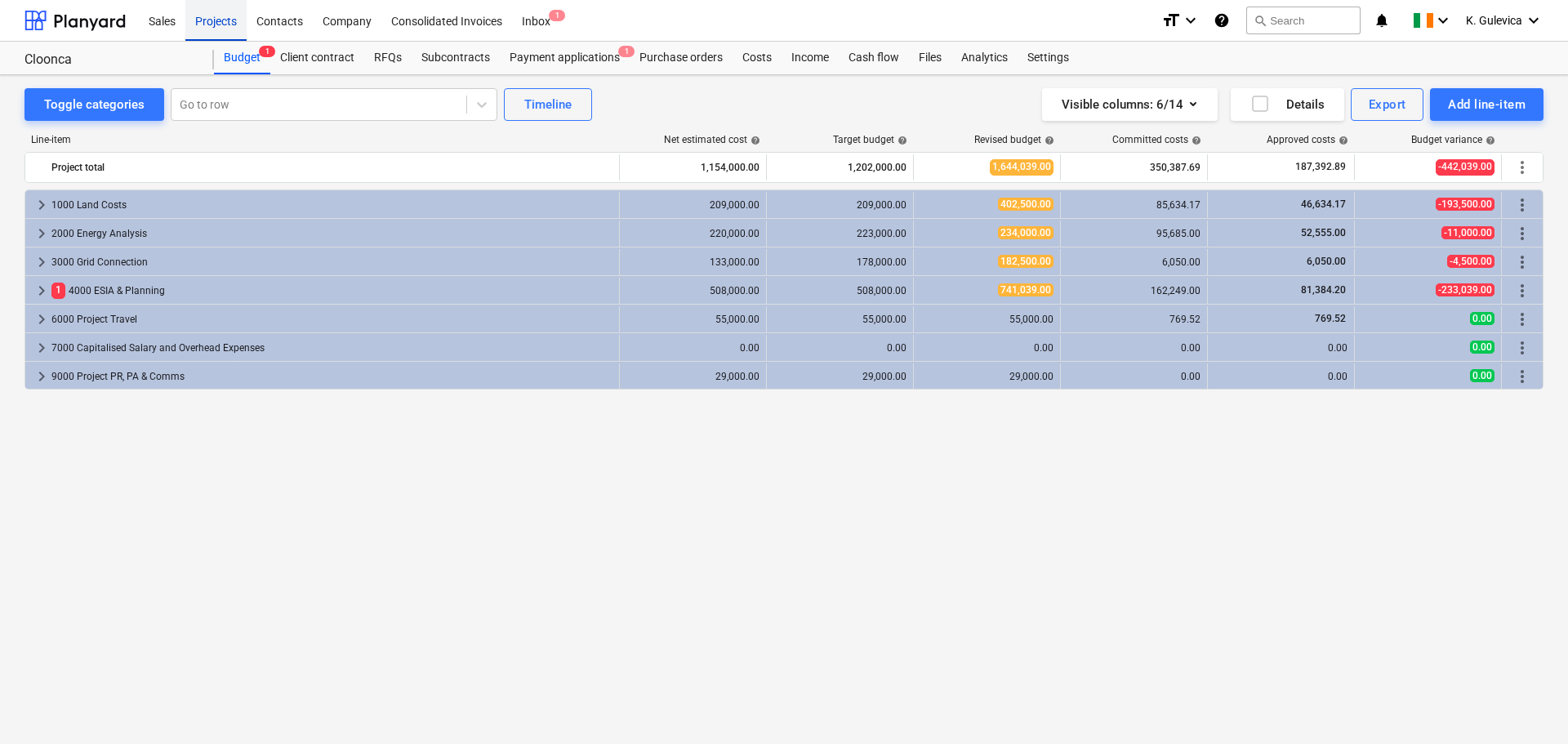
click at [218, 18] on div "Projects" at bounding box center [216, 20] width 61 height 41
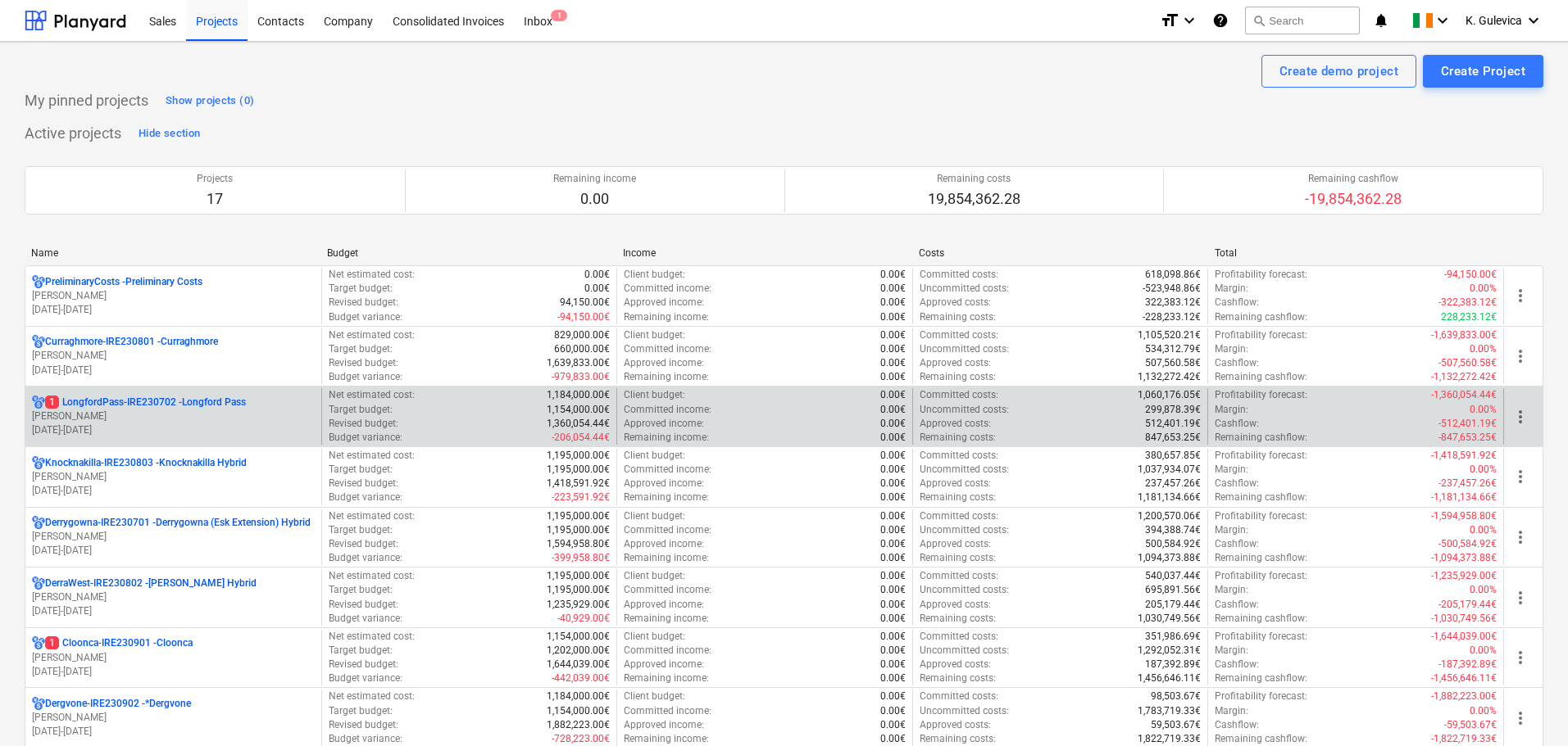
click at [107, 401] on p "1 LongfordPass-IRE230702 - [GEOGRAPHIC_DATA]" at bounding box center [146, 403] width 201 height 14
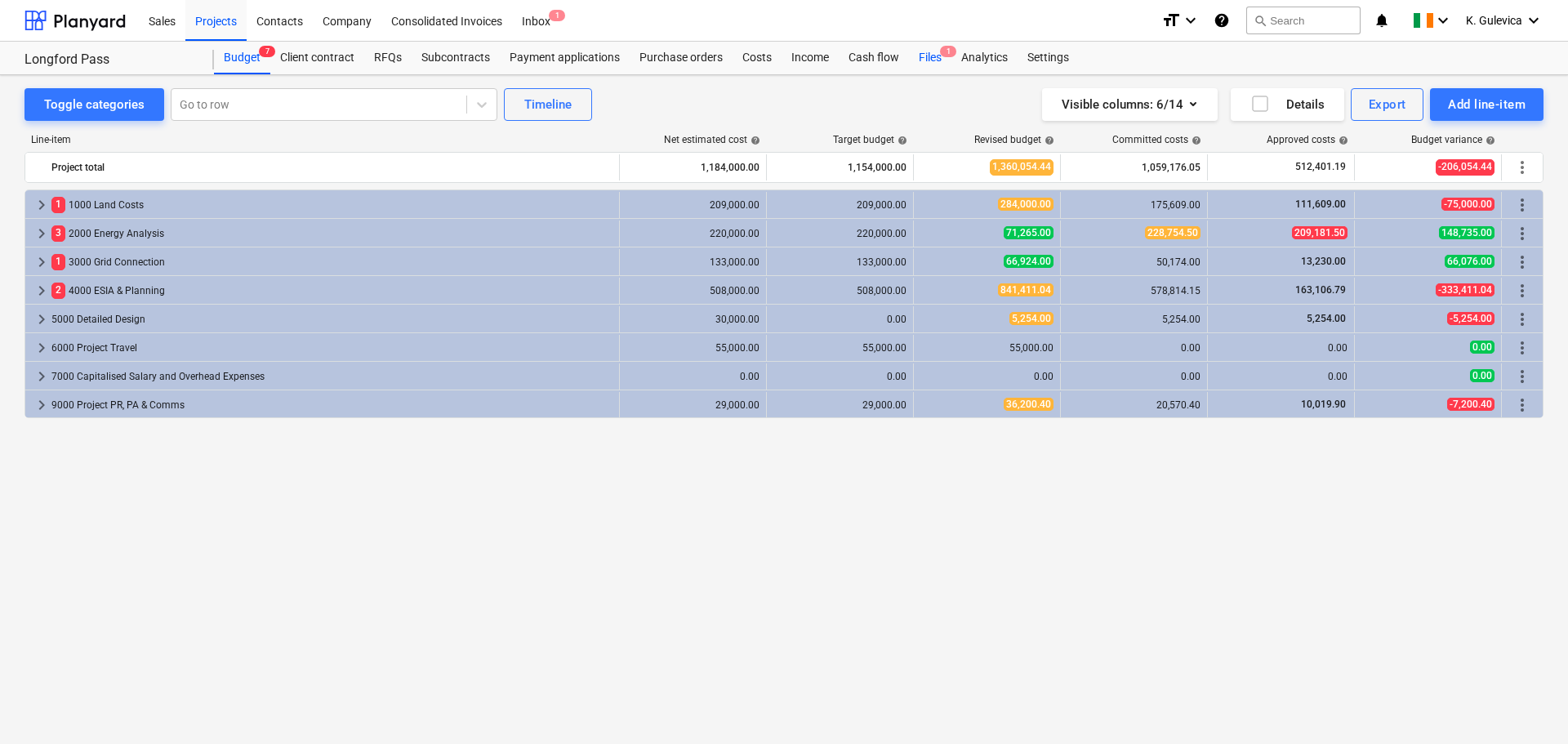
click at [944, 48] on span "1" at bounding box center [948, 51] width 17 height 12
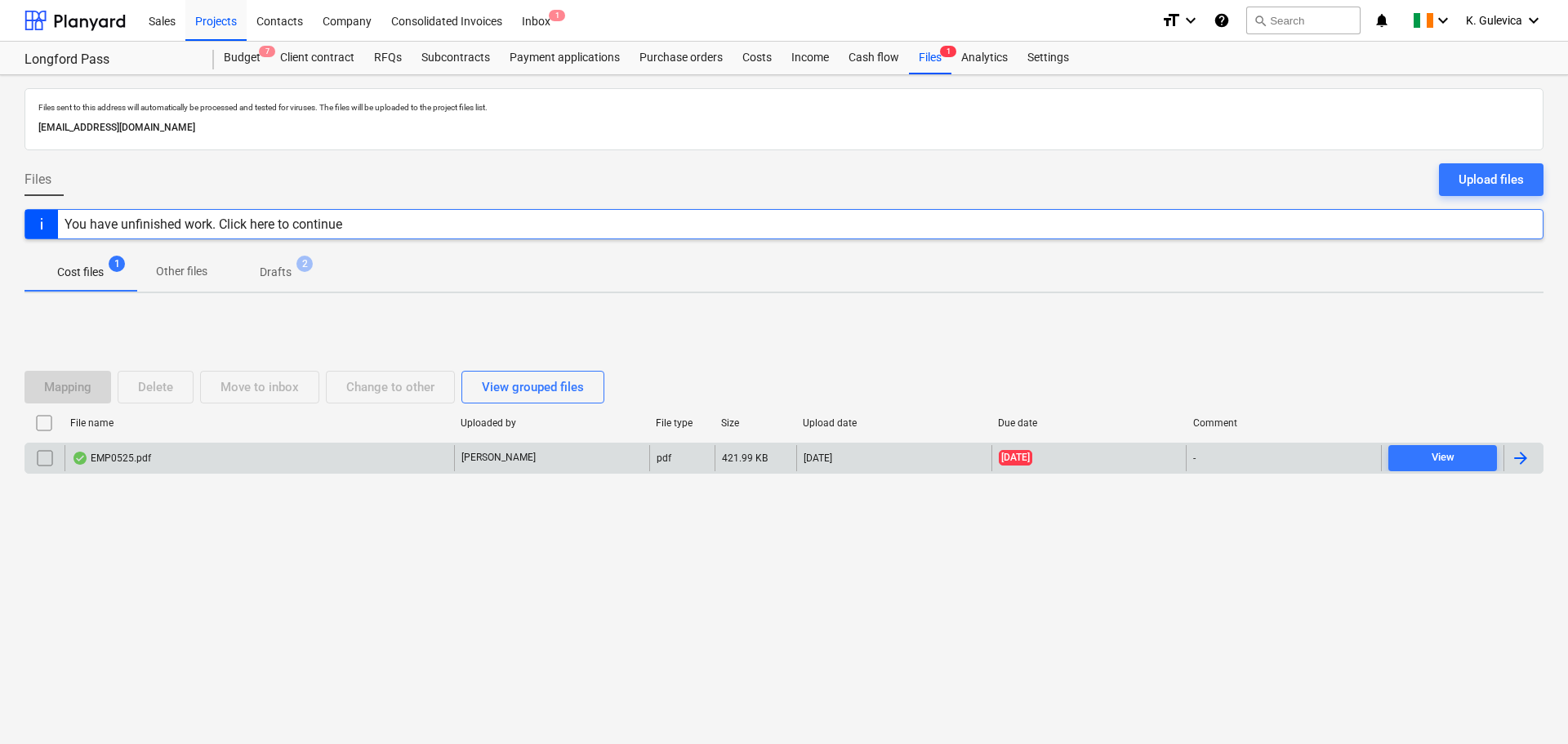
click at [420, 461] on div "EMP0525.pdf" at bounding box center [258, 458] width 390 height 26
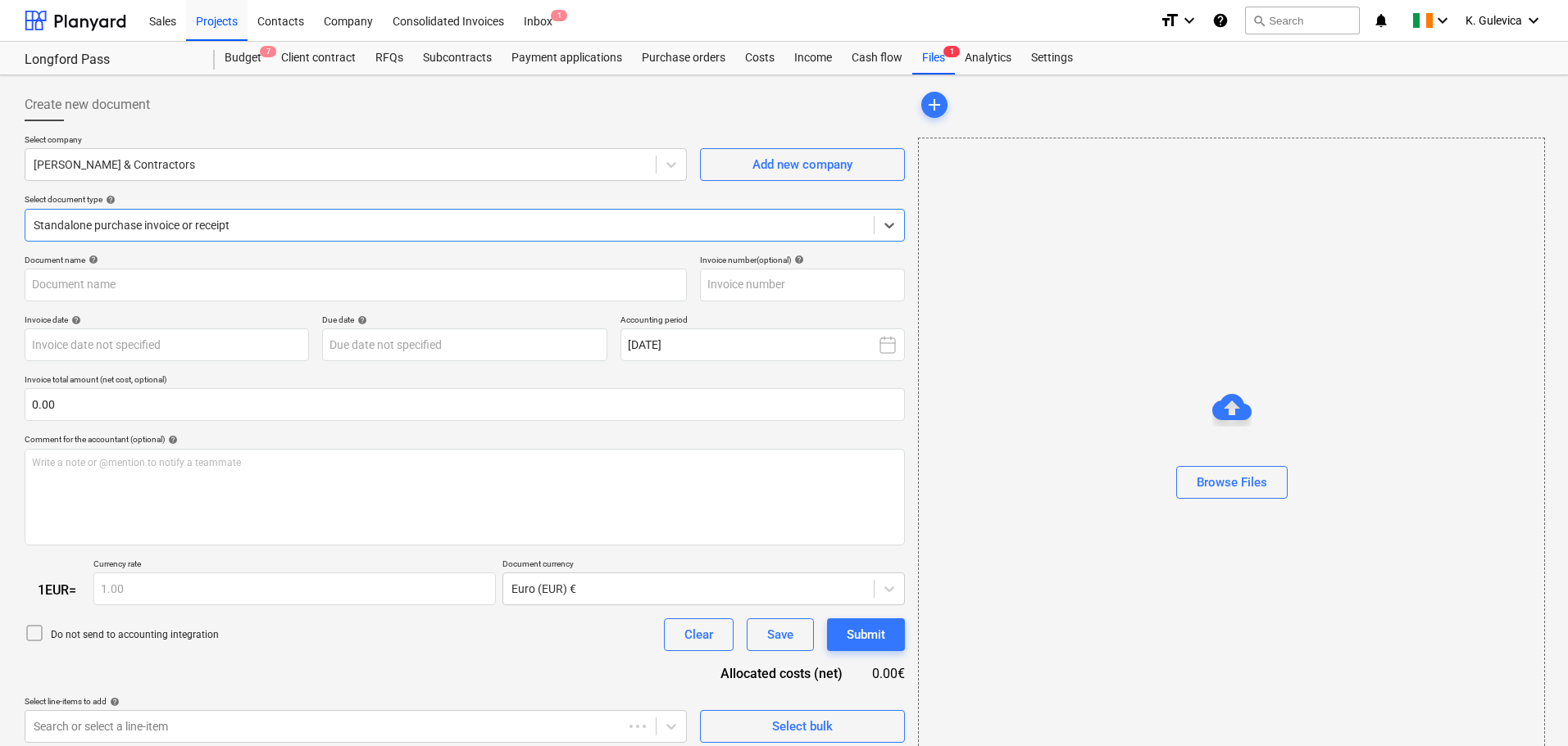
type input "0525"
type input "[DATE]"
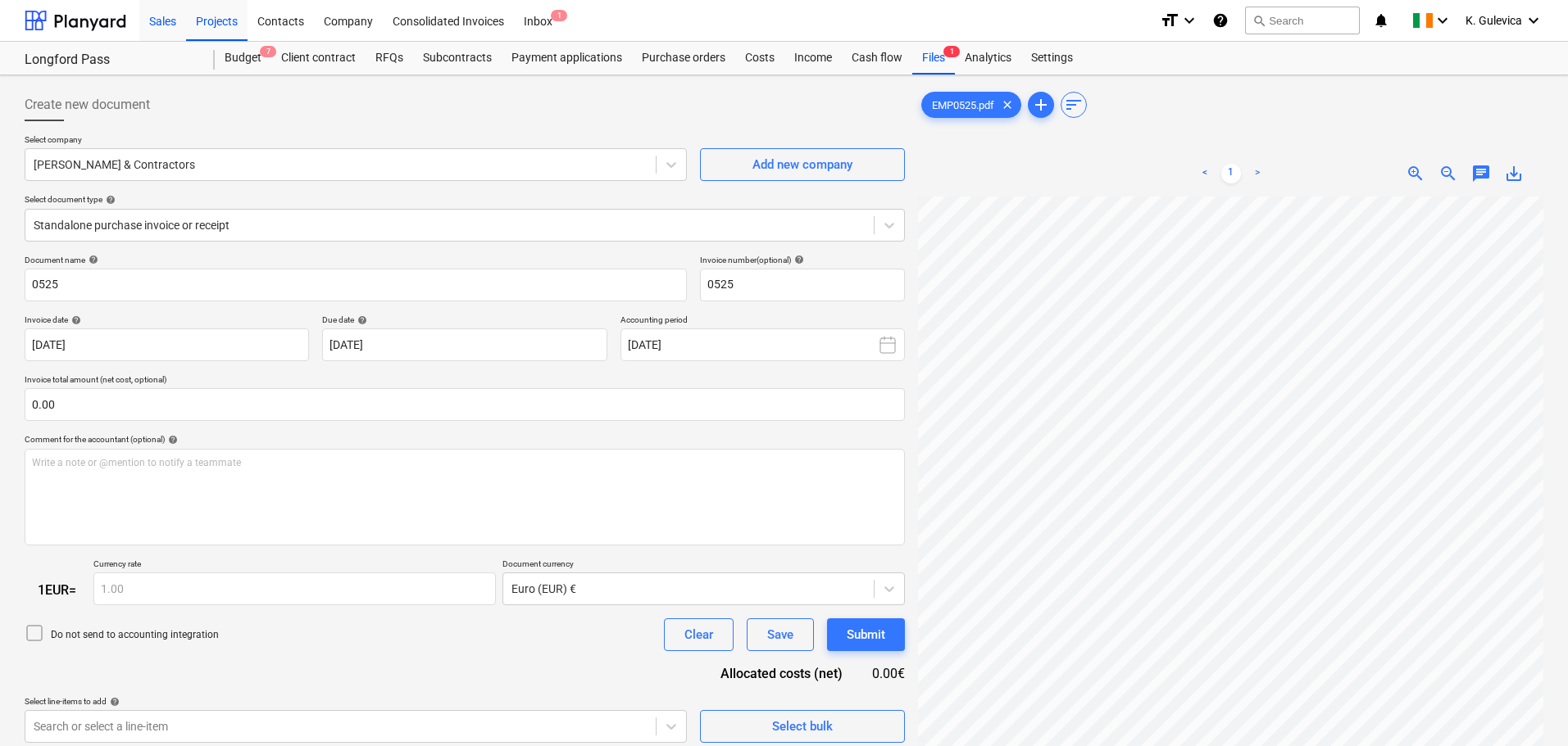
click at [216, 14] on div "Projects" at bounding box center [217, 20] width 61 height 42
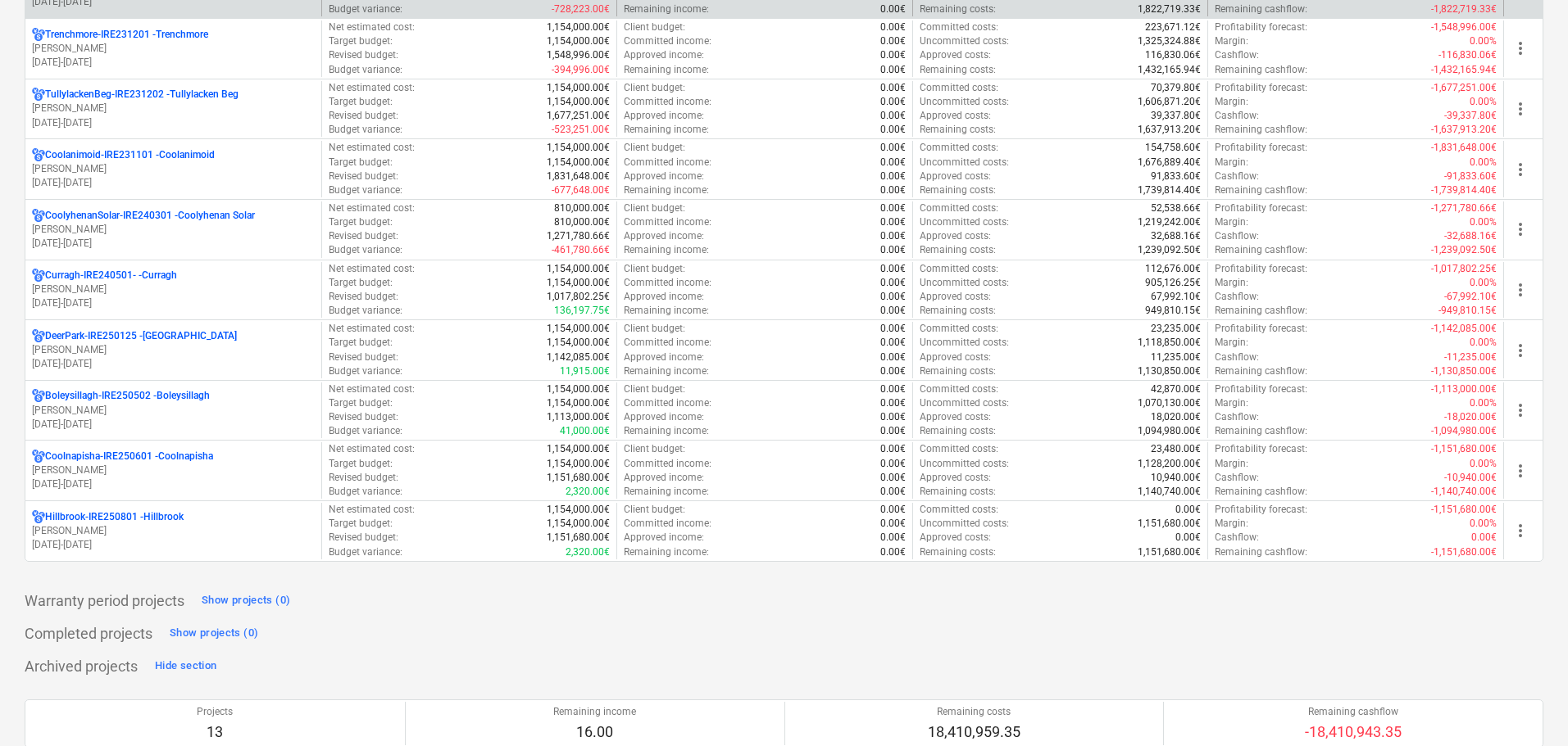
scroll to position [737, 0]
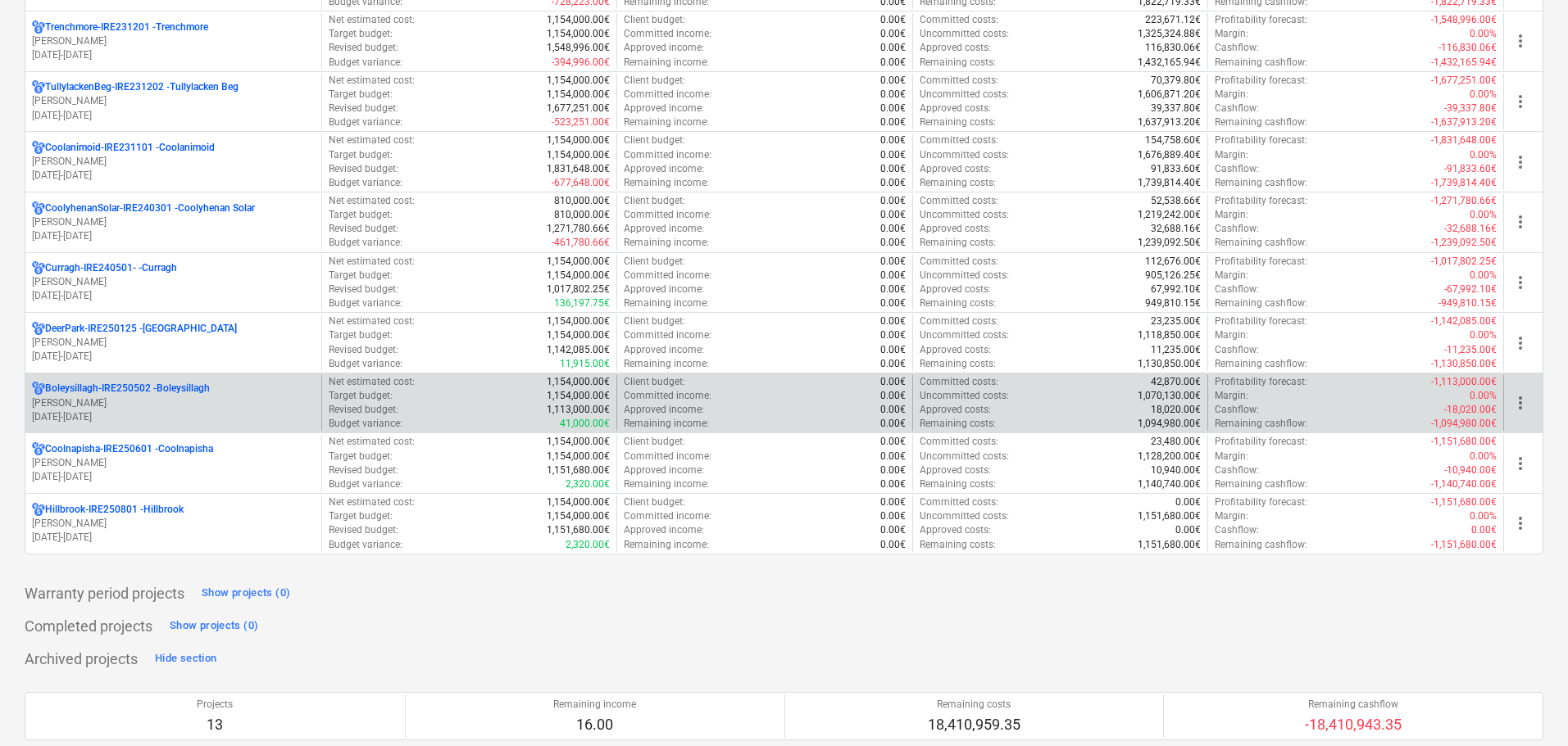
click at [152, 394] on p "Boleysillagh-IRE250502 - [GEOGRAPHIC_DATA]" at bounding box center [128, 389] width 164 height 14
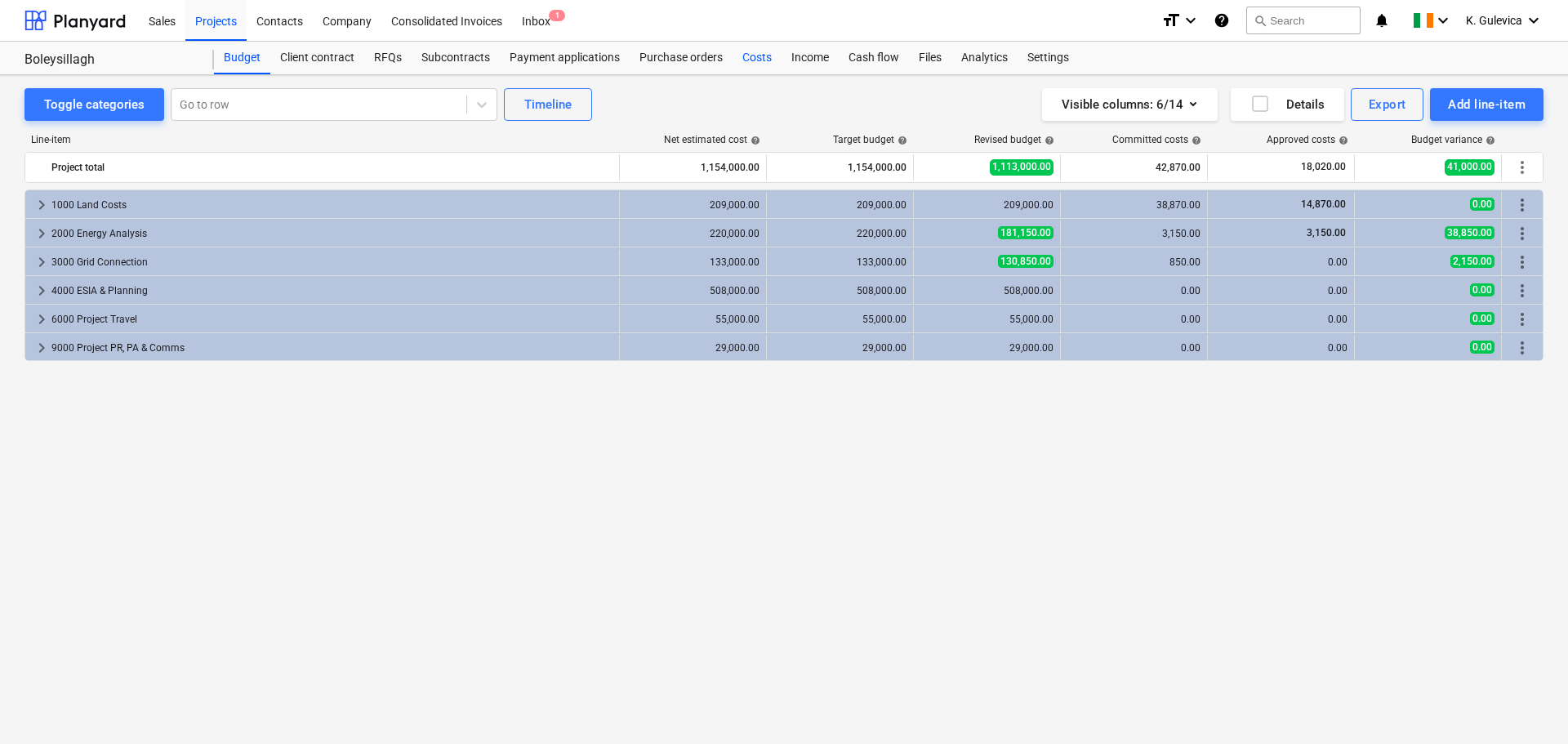
click at [757, 56] on div "Costs" at bounding box center [757, 57] width 49 height 33
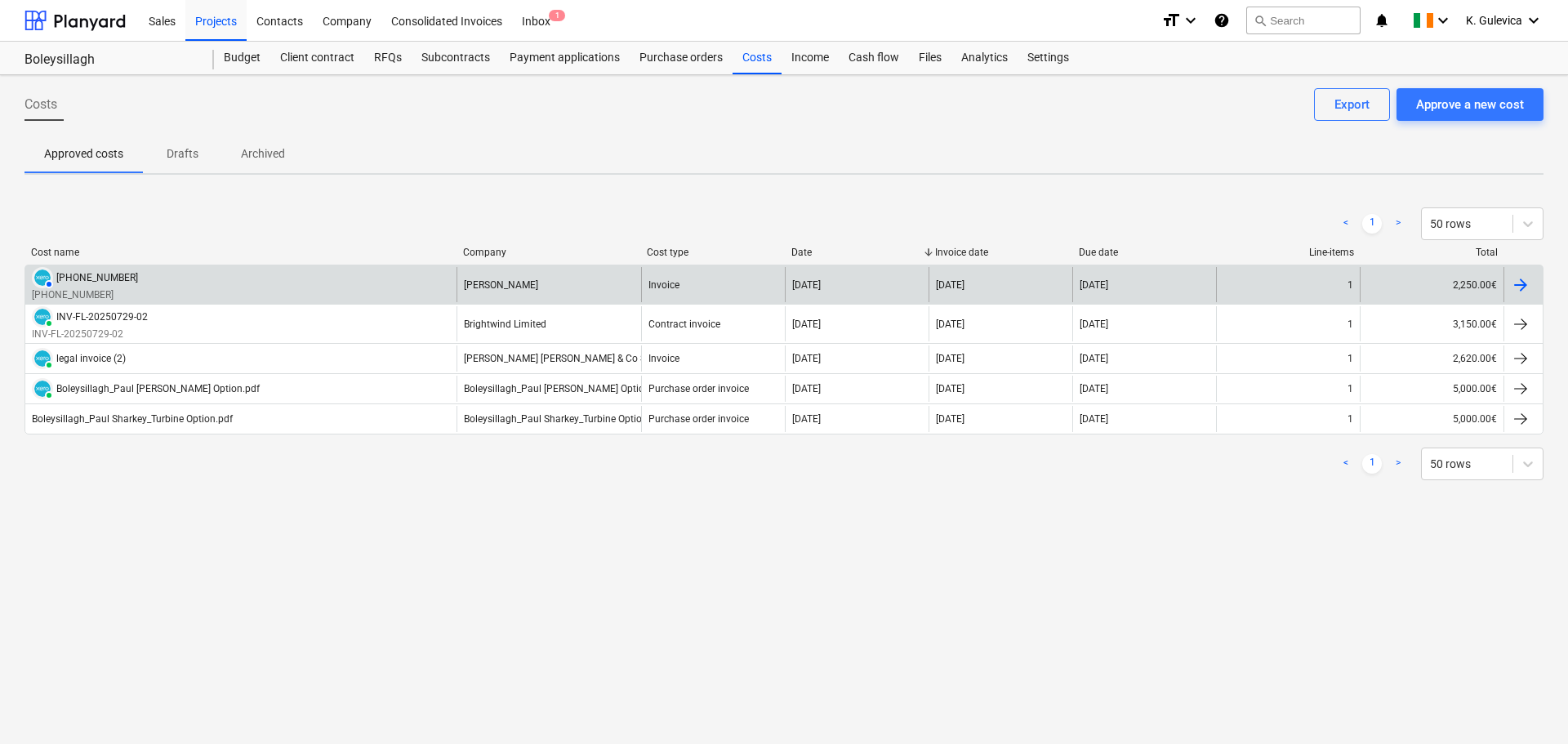
click at [334, 277] on div "AUTHORISED [PHONE_NUMBER] [PHONE_NUMBER]" at bounding box center [241, 285] width 431 height 36
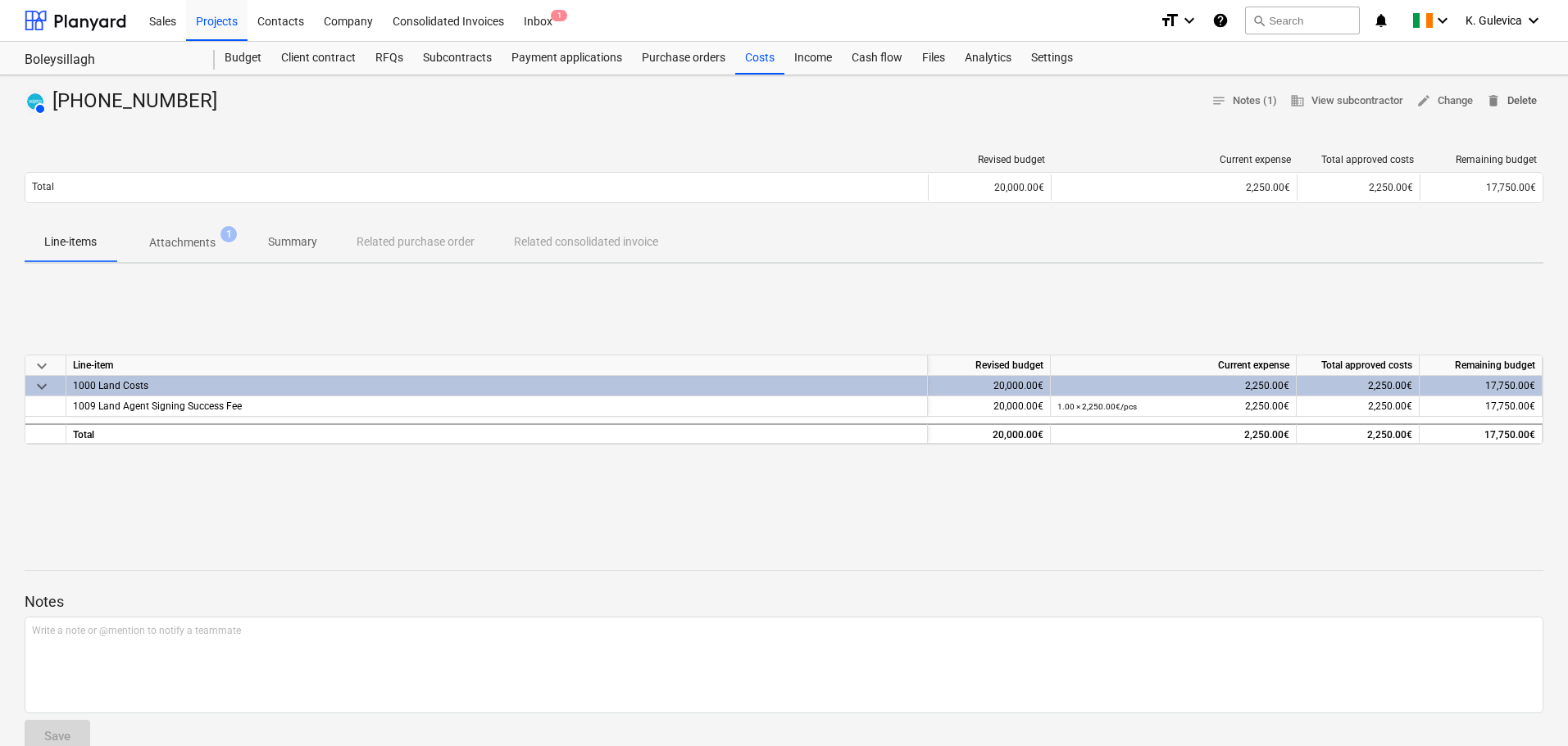
click at [1522, 96] on span "delete Delete" at bounding box center [1511, 101] width 50 height 19
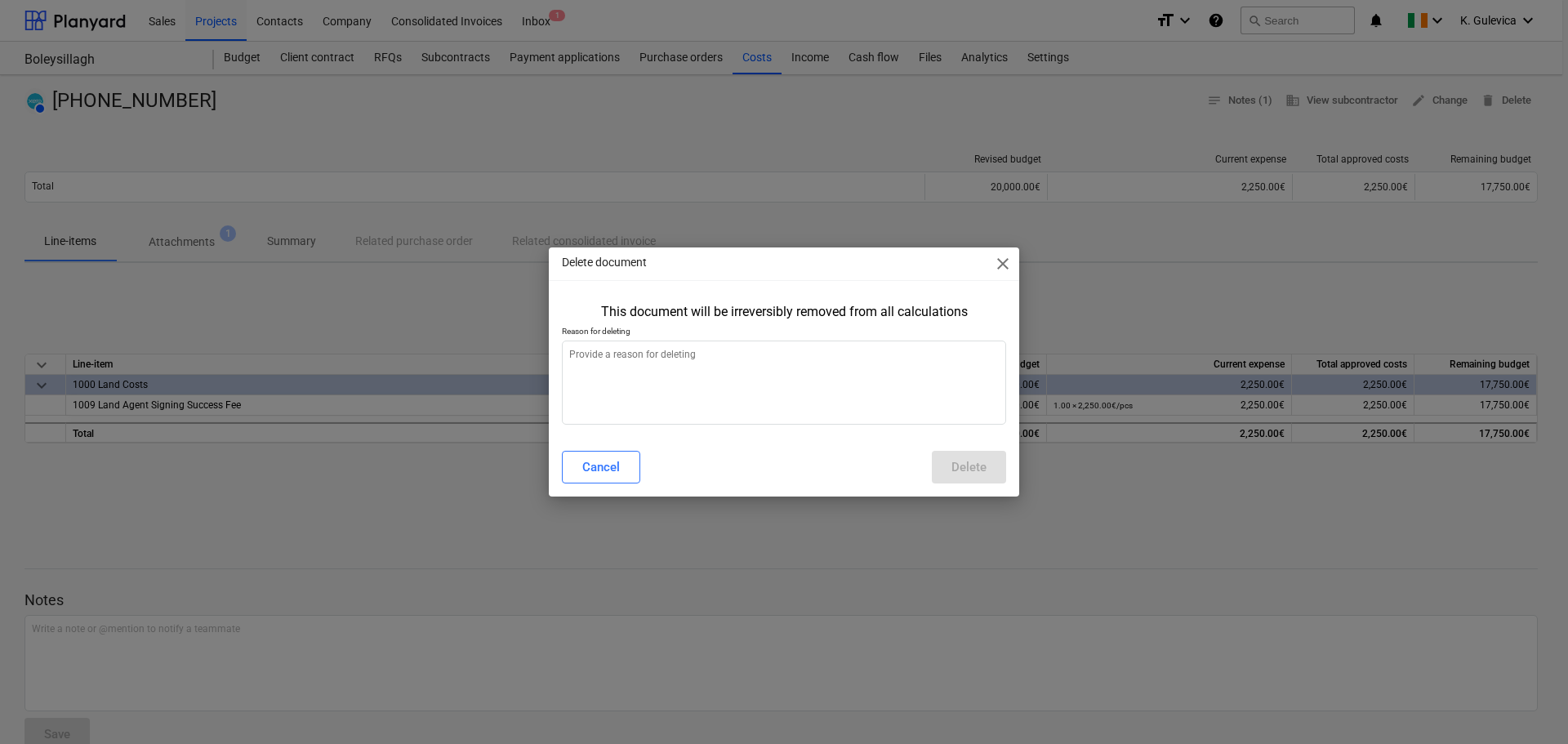
type textarea "x"
click at [720, 390] on textarea at bounding box center [784, 382] width 444 height 84
type textarea "w"
type textarea "x"
type textarea "wr"
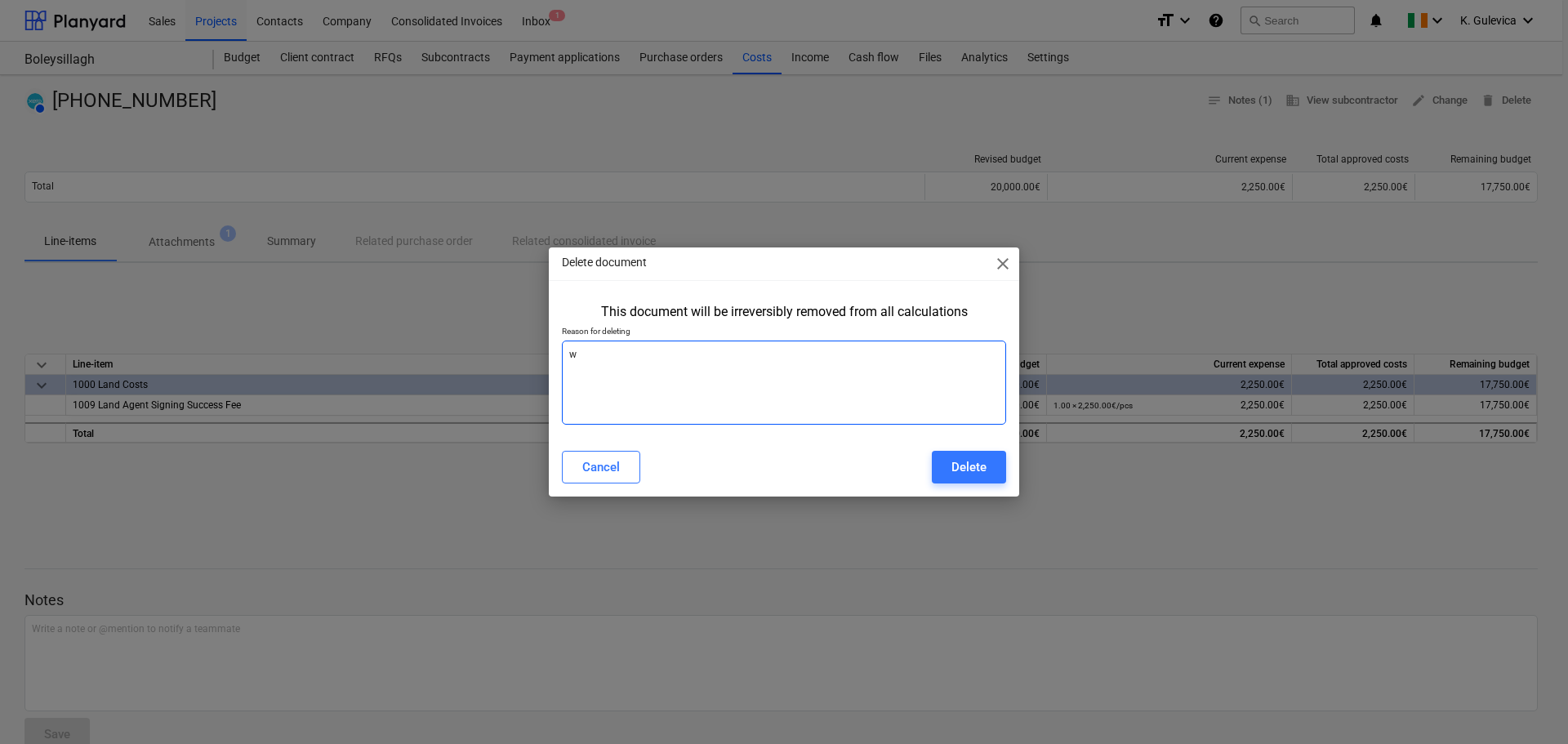
type textarea "x"
type textarea "wro"
type textarea "x"
type textarea "wron"
type textarea "x"
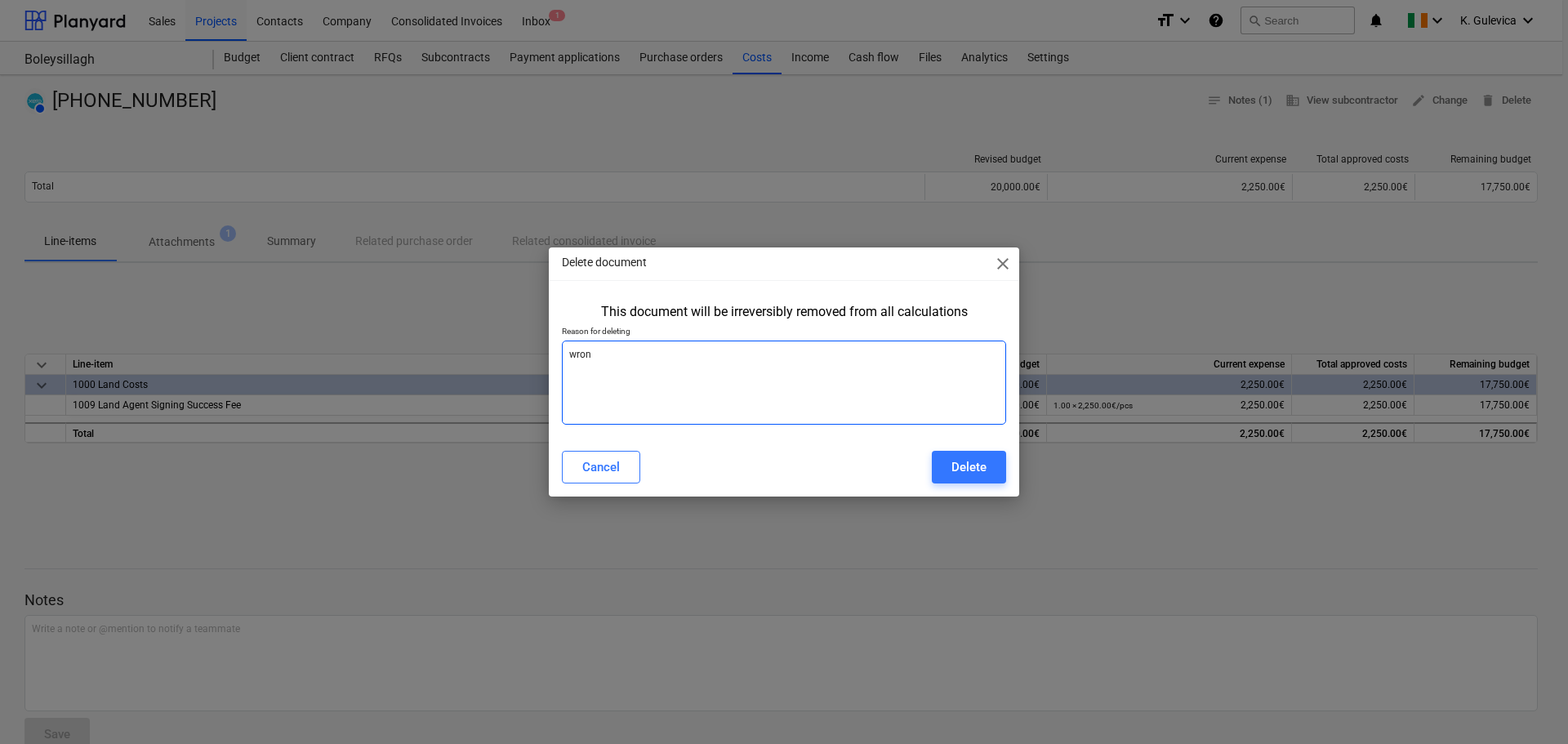
type textarea "wrong"
type textarea "x"
type textarea "wrong"
click at [984, 464] on div "Delete" at bounding box center [968, 468] width 36 height 22
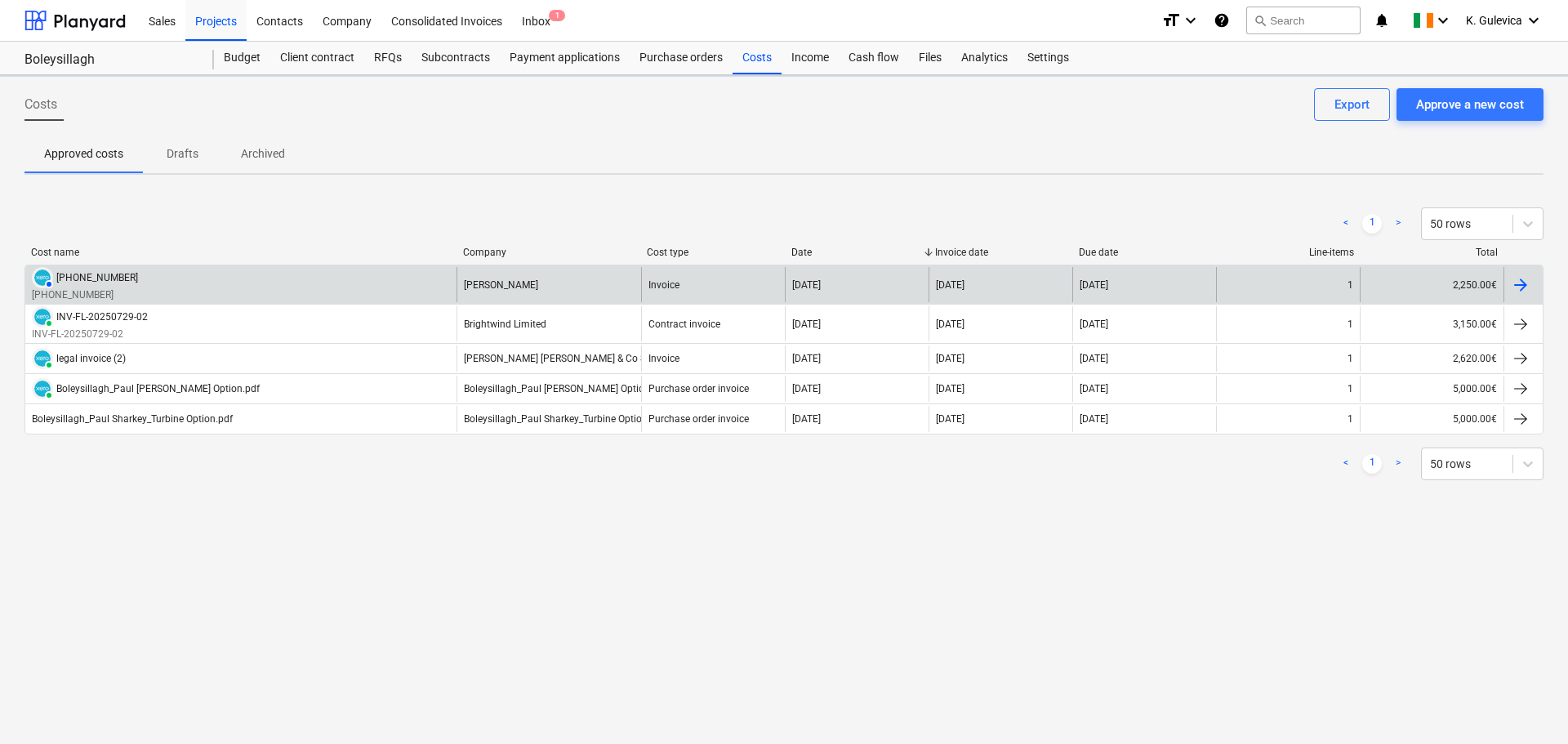
type textarea "x"
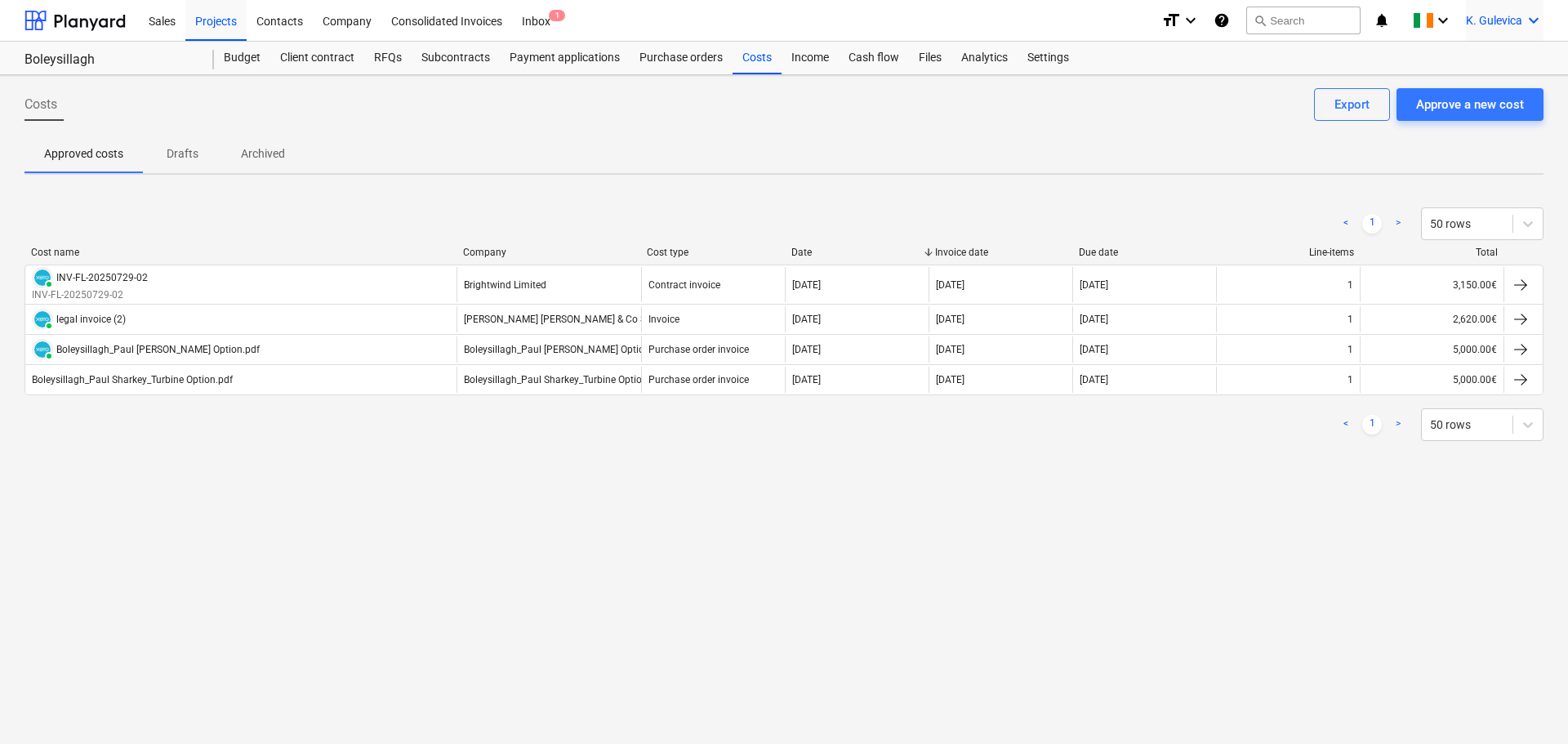
click at [1484, 22] on span "K. Gulevica" at bounding box center [1493, 20] width 56 height 13
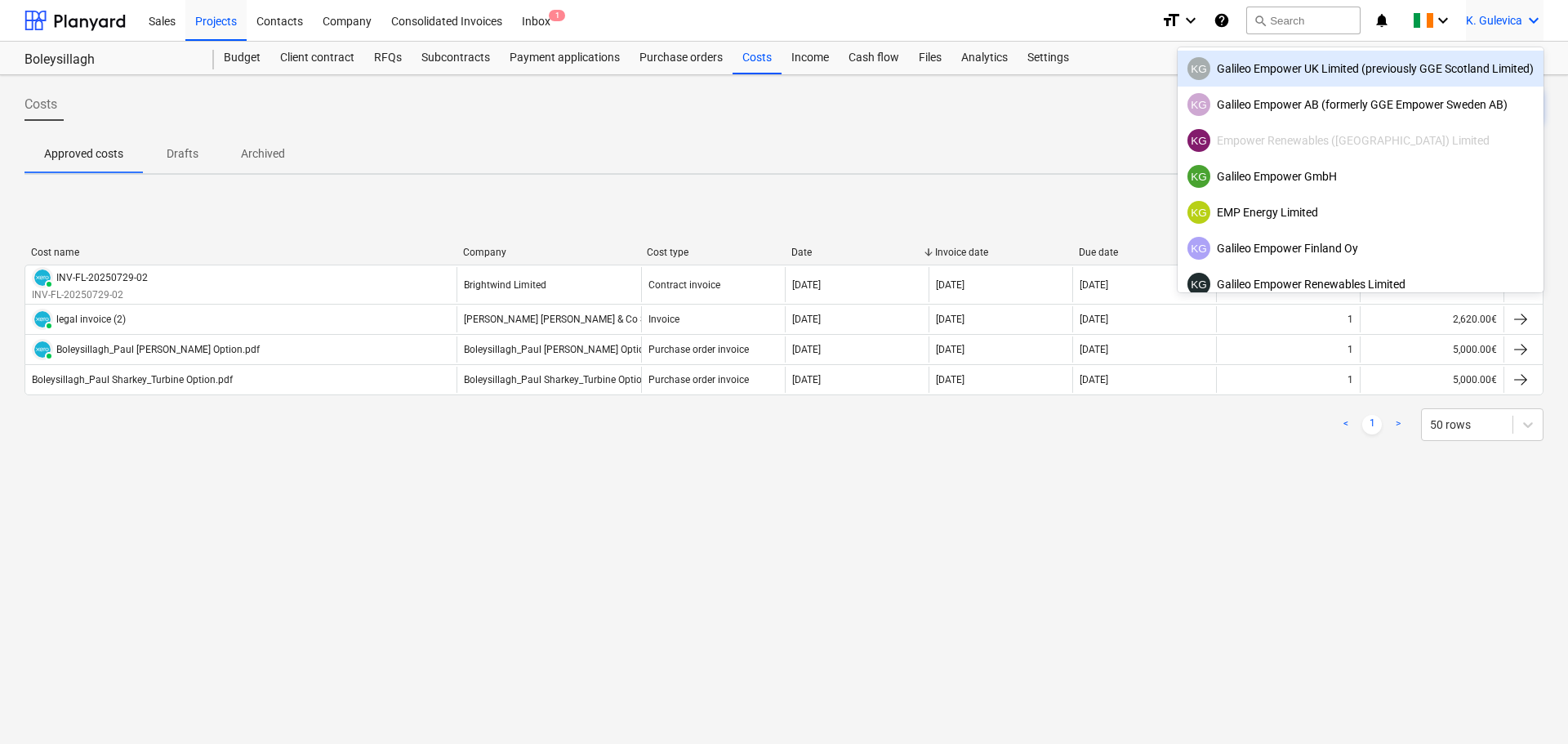
click at [1369, 69] on div "KG Galileo Empower UK Limited (previously GGE Scotland Limited)" at bounding box center [1360, 68] width 346 height 23
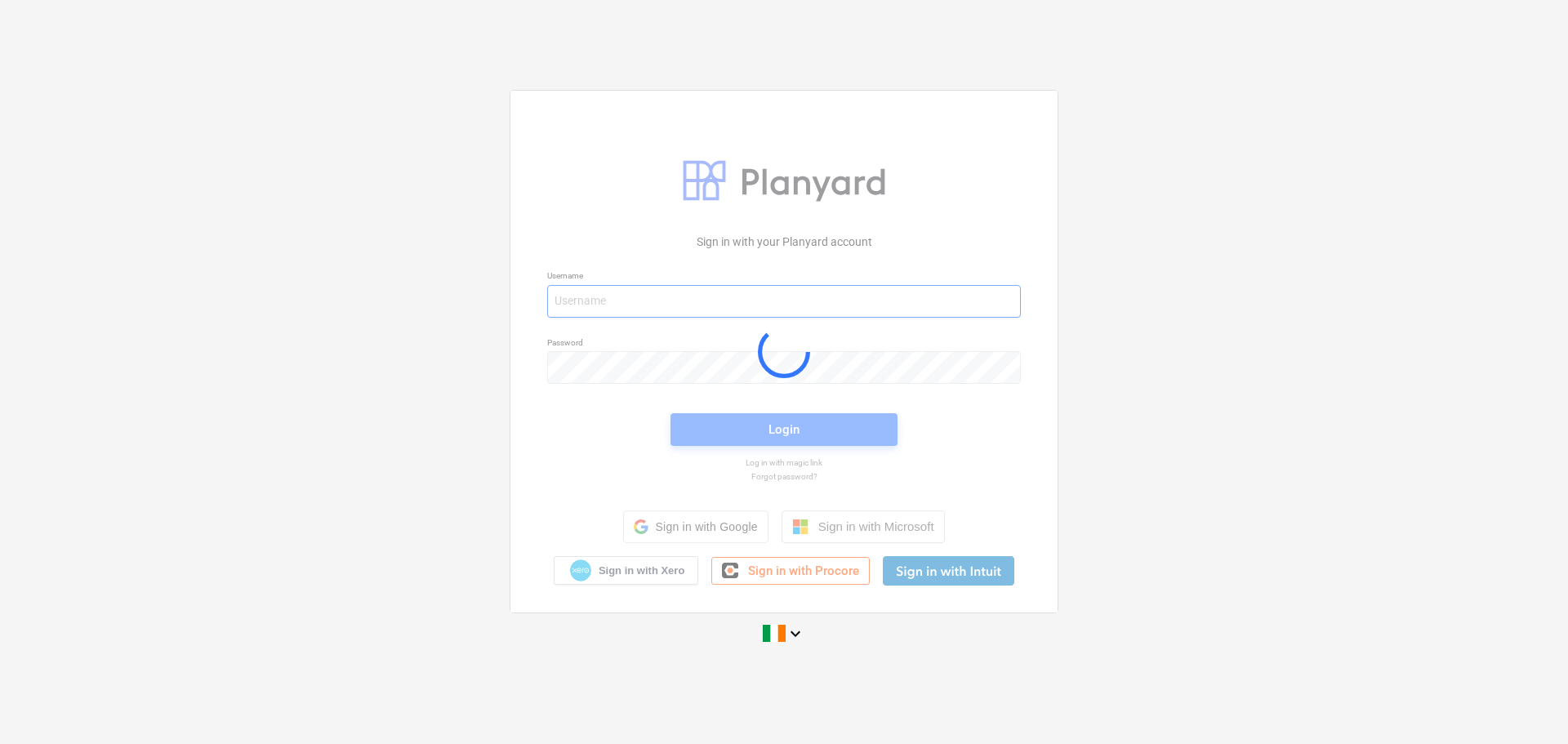
type input "[EMAIL_ADDRESS][DOMAIN_NAME]"
